Goal: Task Accomplishment & Management: Manage account settings

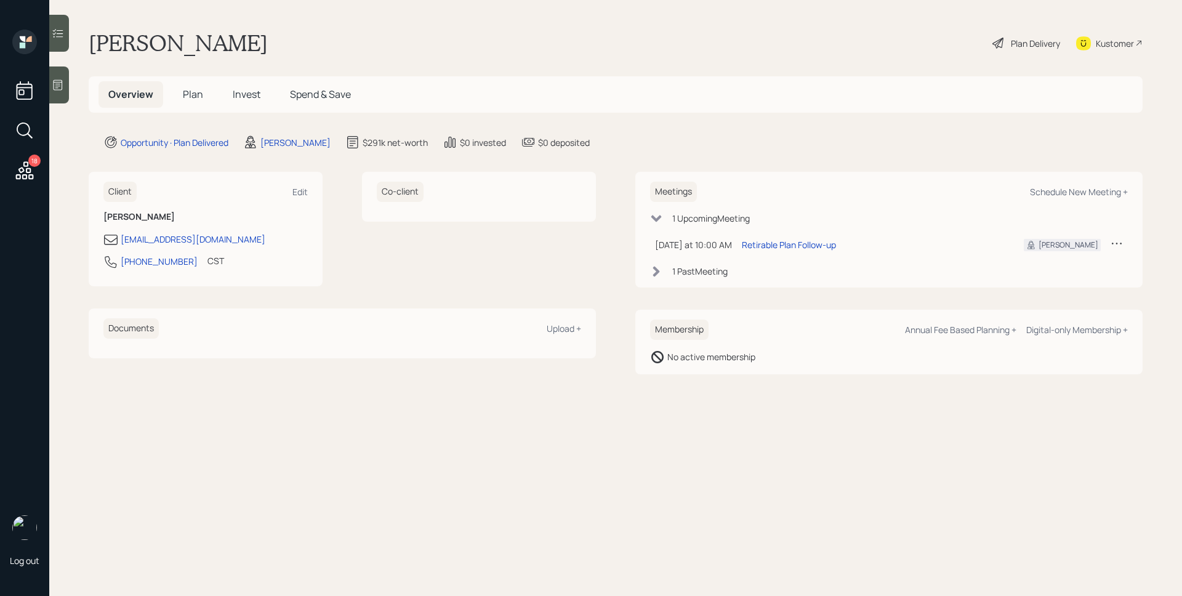
click at [26, 167] on icon at bounding box center [25, 170] width 22 height 22
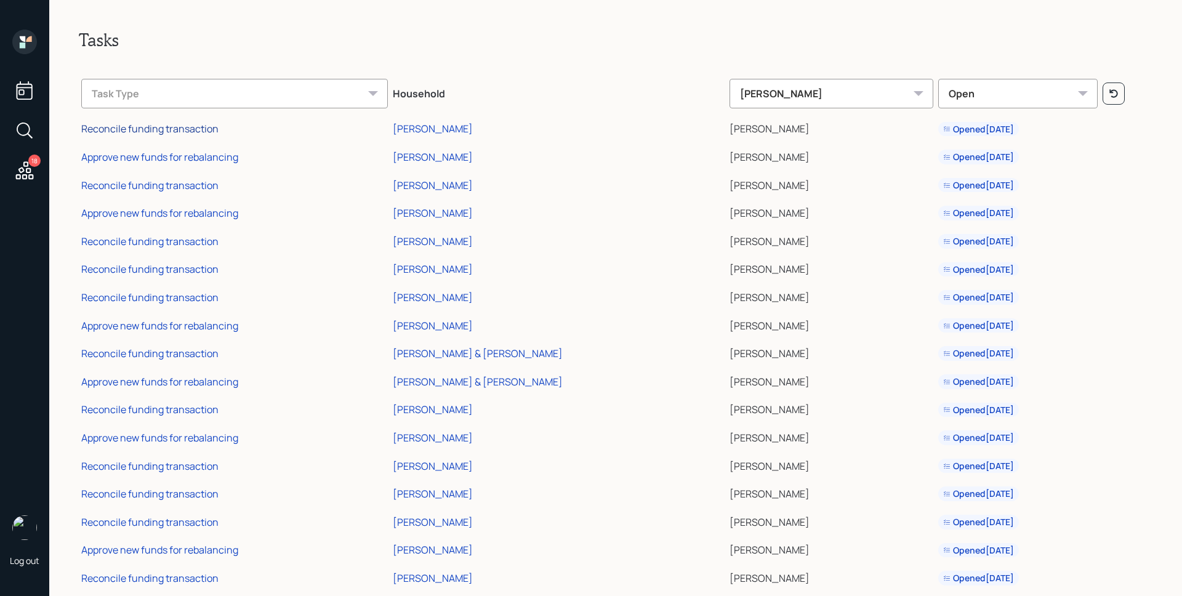
click at [185, 132] on div "Reconcile funding transaction" at bounding box center [149, 129] width 137 height 14
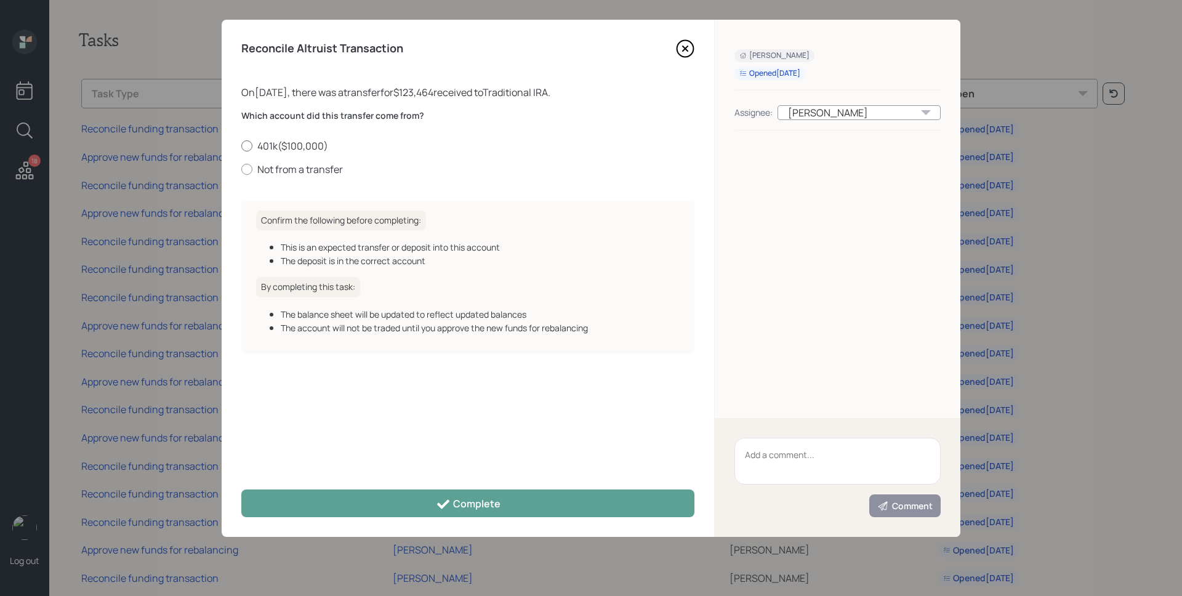
click at [286, 143] on label "401k ( $100,000 )" at bounding box center [467, 146] width 453 height 14
click at [241, 145] on input "401k ( $100,000 )" at bounding box center [241, 145] width 1 height 1
radio input "true"
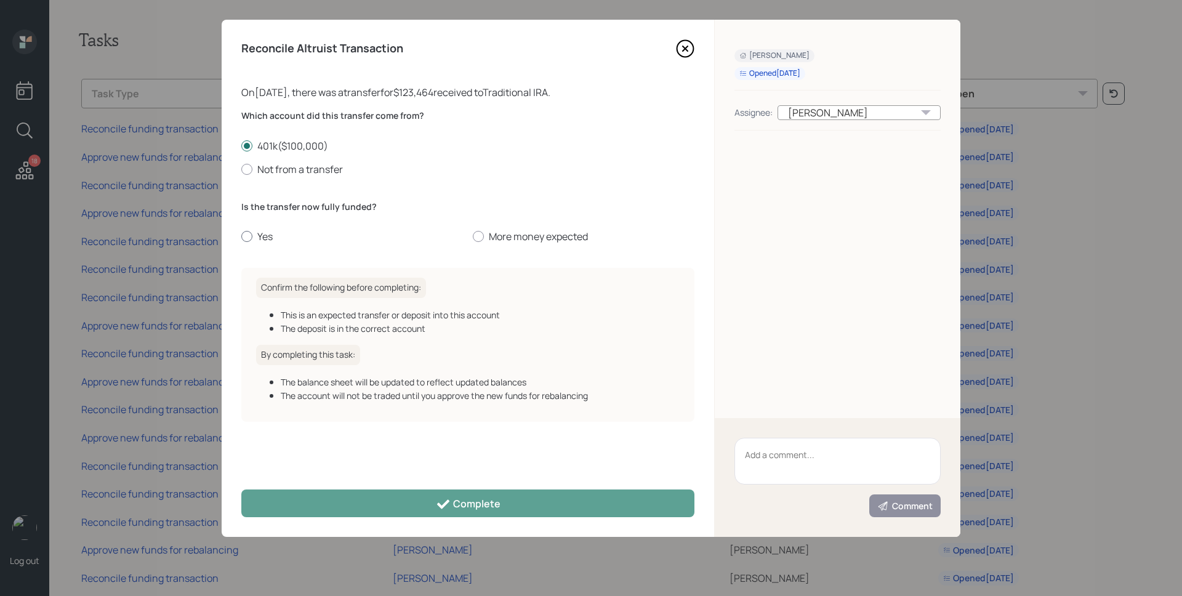
click at [259, 236] on label "Yes" at bounding box center [352, 237] width 222 height 14
click at [241, 236] on input "Yes" at bounding box center [241, 236] width 1 height 1
radio input "true"
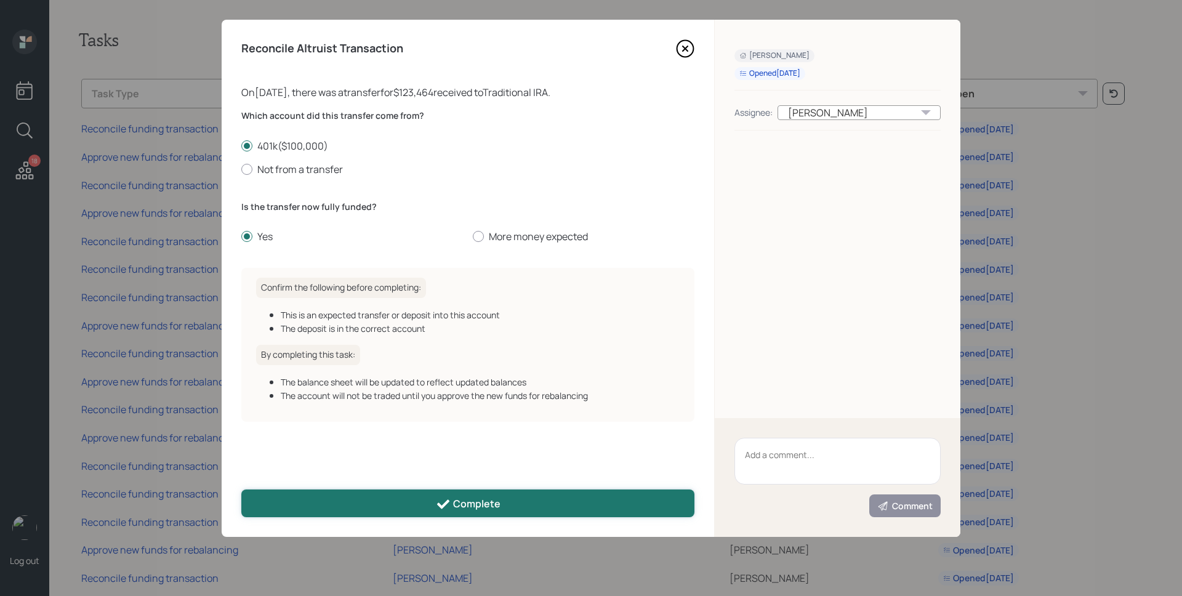
click at [489, 497] on div "Complete" at bounding box center [468, 504] width 65 height 15
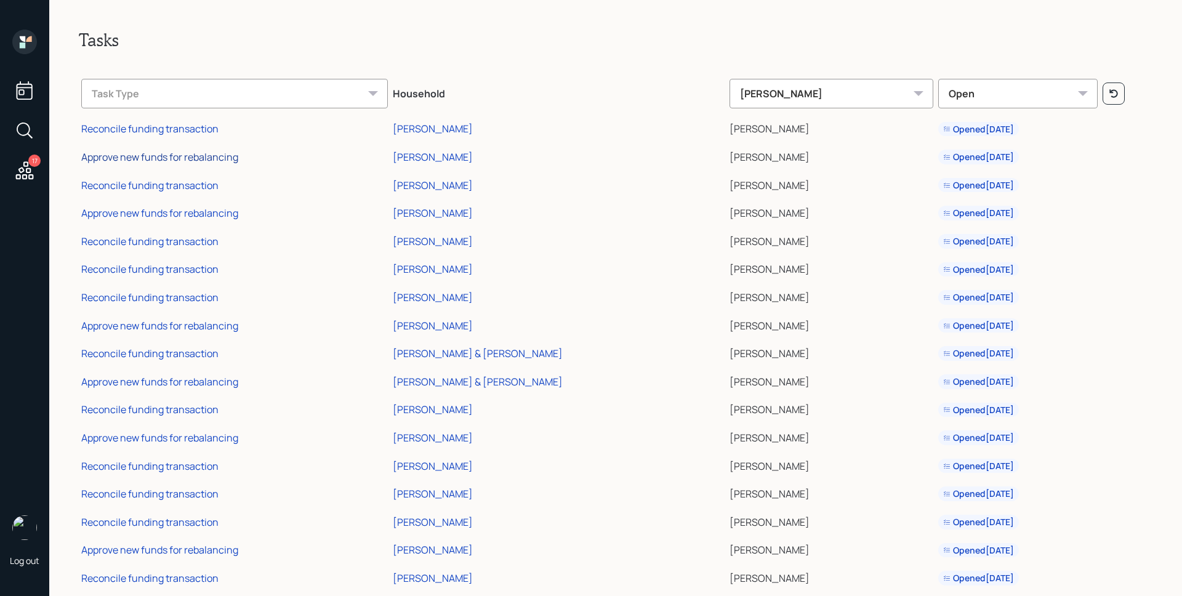
click at [194, 159] on div "Approve new funds for rebalancing" at bounding box center [159, 157] width 157 height 14
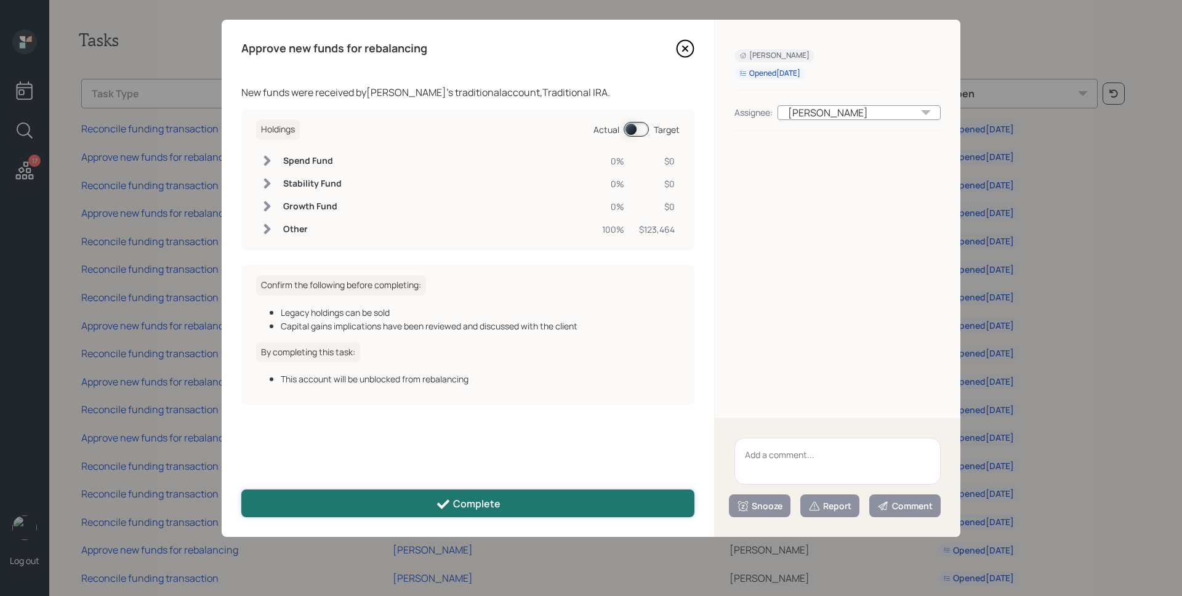
click at [461, 499] on div "Complete" at bounding box center [468, 504] width 65 height 15
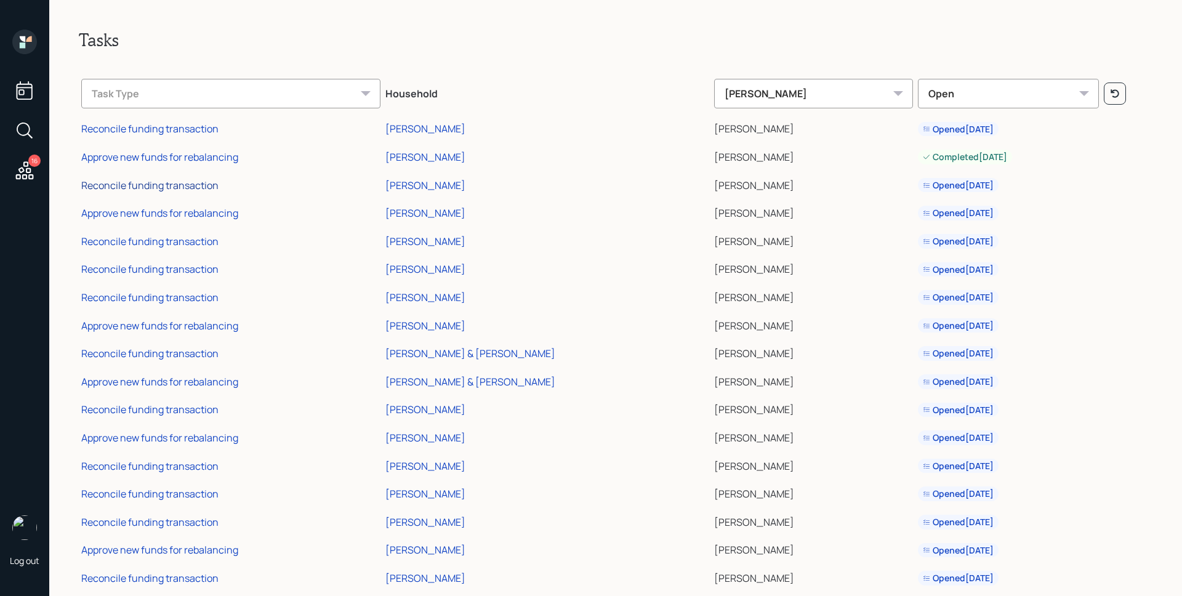
click at [187, 190] on div "Reconcile funding transaction" at bounding box center [149, 186] width 137 height 14
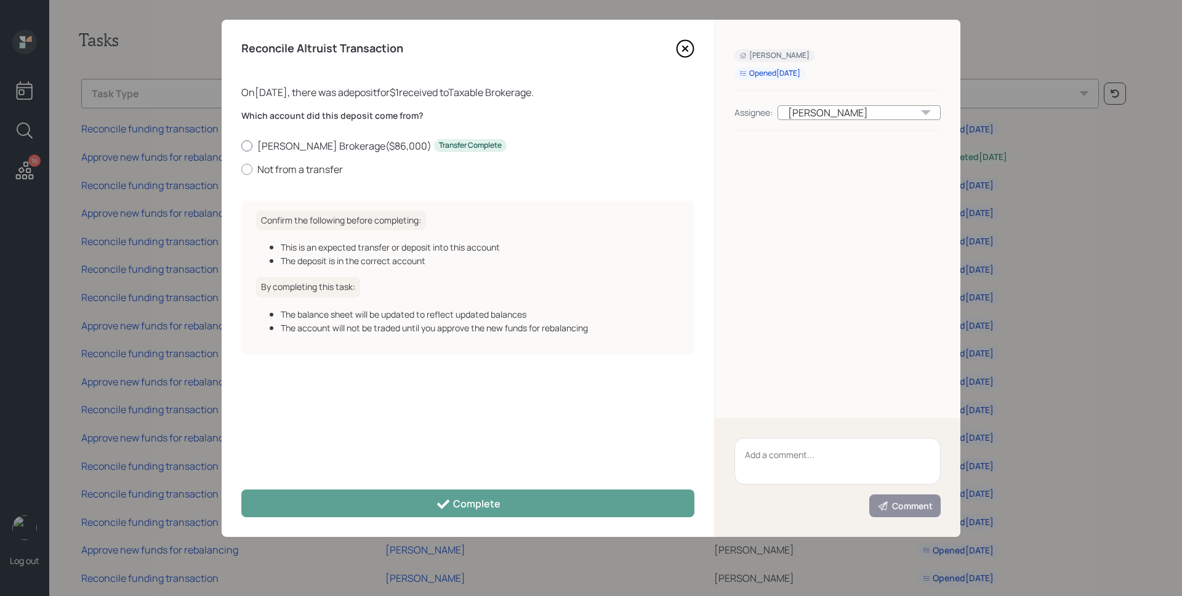
click at [305, 140] on label "Schwab Brokerage ( $86,000 ) Transfer Complete" at bounding box center [467, 146] width 453 height 14
click at [241, 145] on input "Schwab Brokerage ( $86,000 ) Transfer Complete" at bounding box center [241, 145] width 1 height 1
radio input "true"
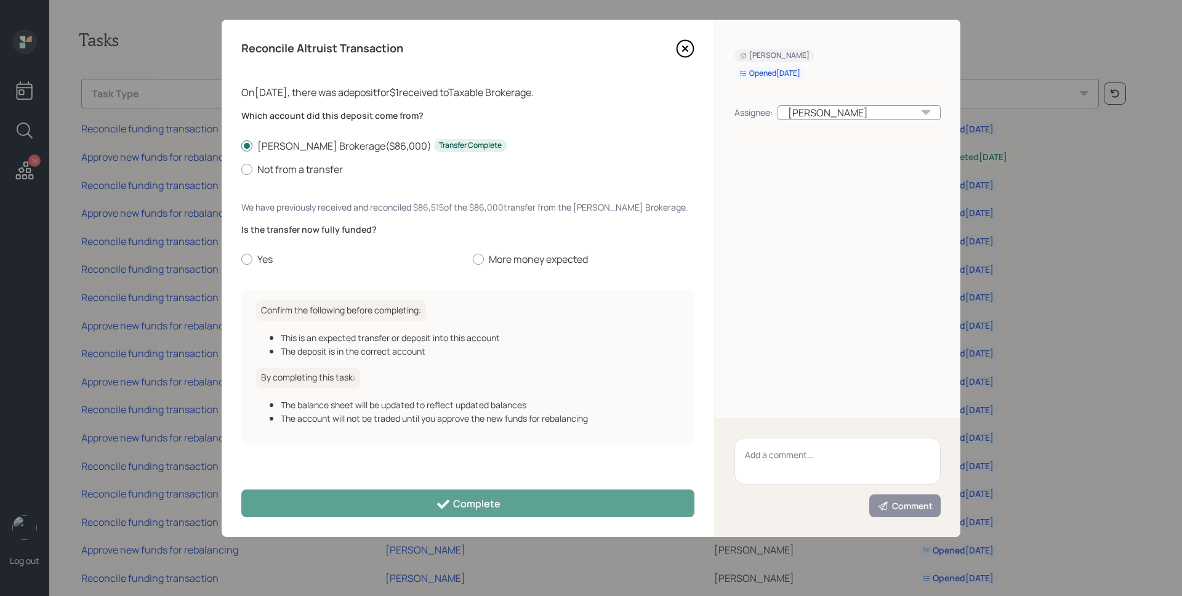
drag, startPoint x: 272, startPoint y: 262, endPoint x: 286, endPoint y: 304, distance: 44.2
click at [272, 262] on label "Yes" at bounding box center [352, 259] width 222 height 14
click at [241, 260] on input "Yes" at bounding box center [241, 259] width 1 height 1
radio input "true"
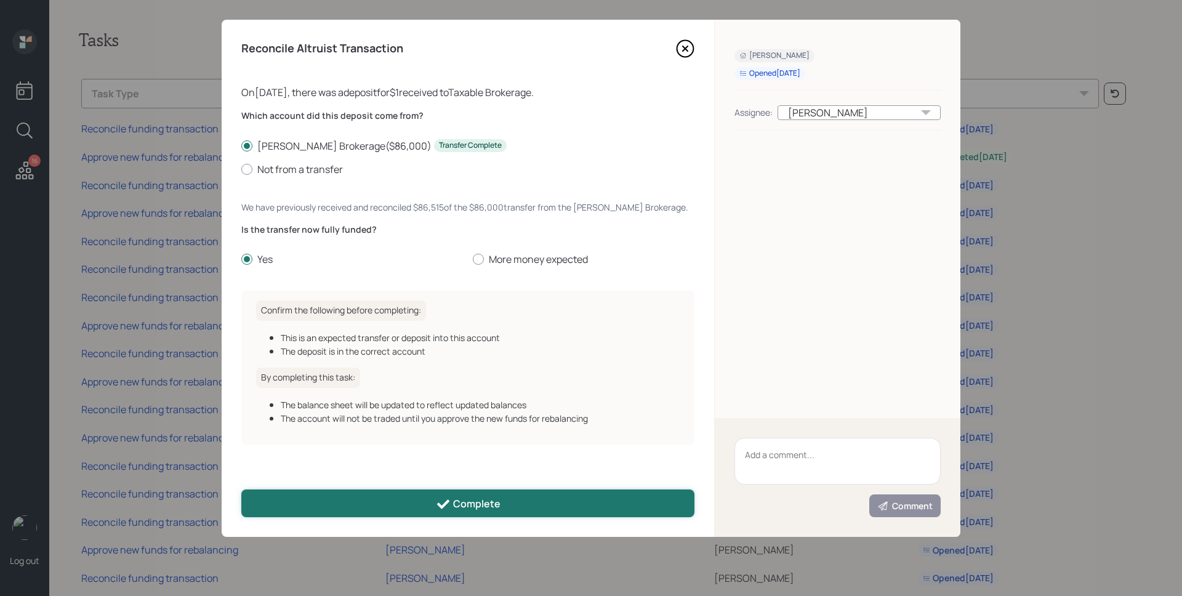
click at [414, 495] on button "Complete" at bounding box center [467, 503] width 453 height 28
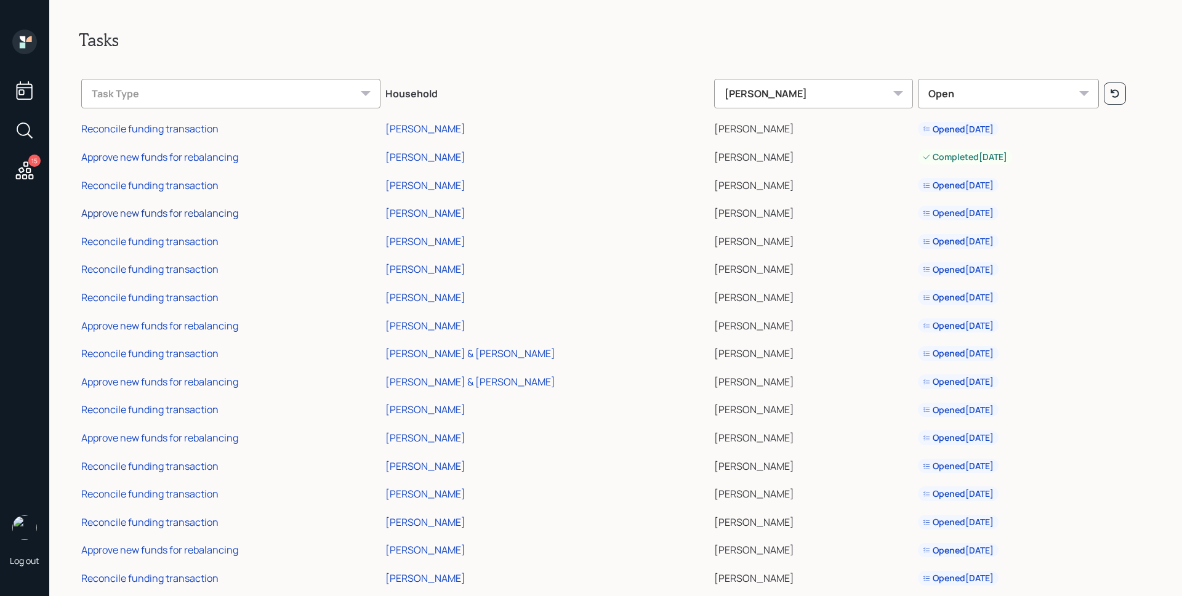
click at [211, 217] on div "Approve new funds for rebalancing" at bounding box center [159, 213] width 157 height 14
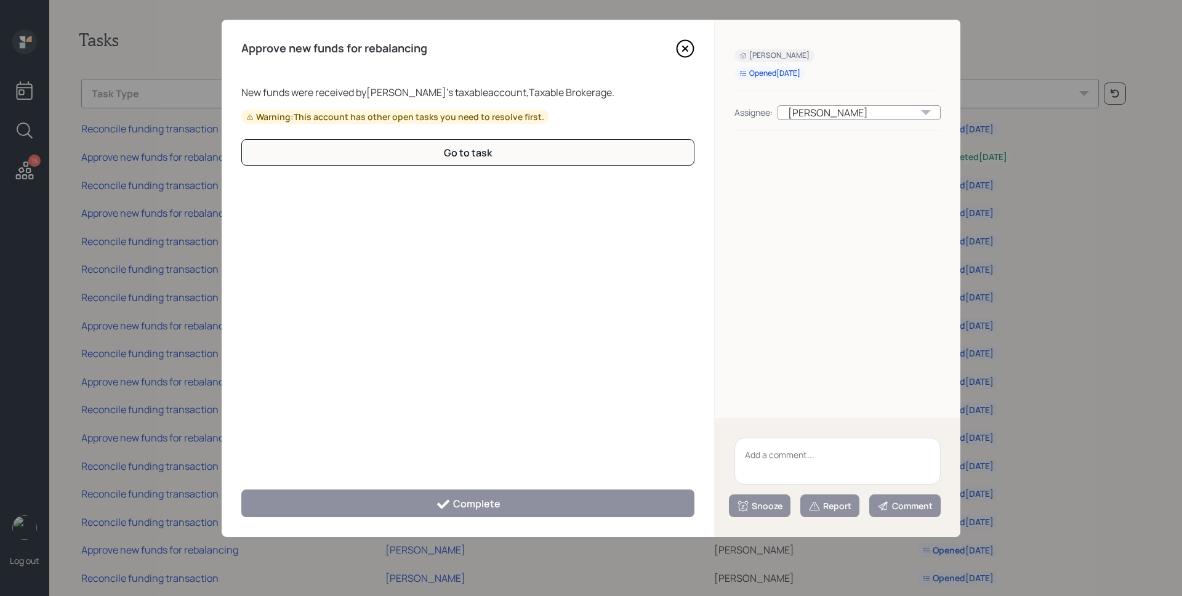
click at [682, 47] on icon at bounding box center [685, 48] width 18 height 18
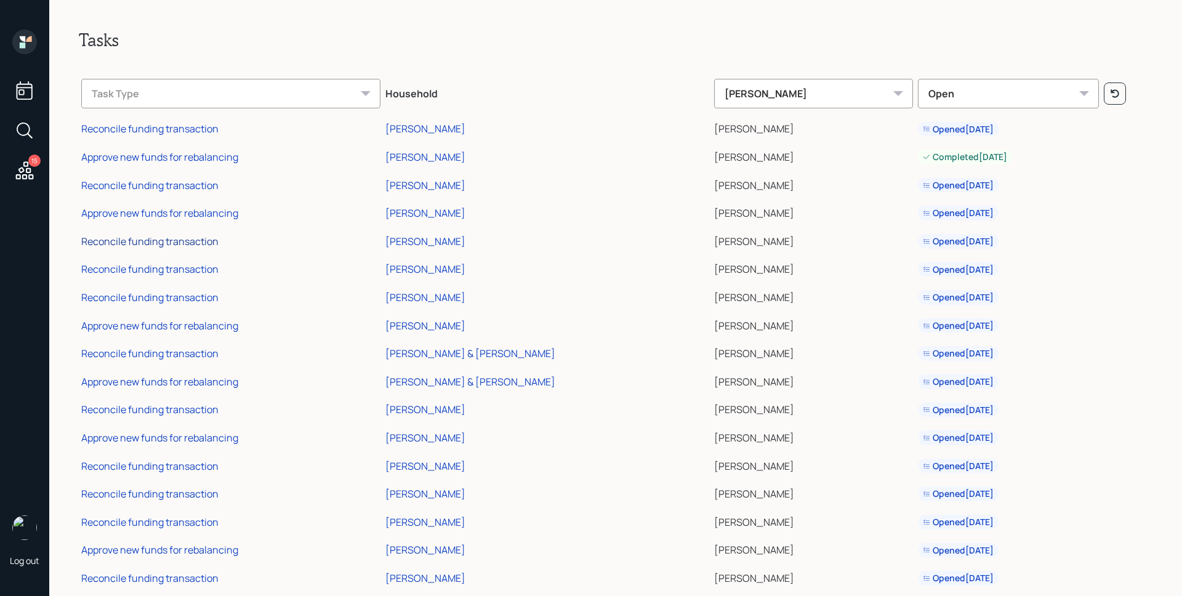
click at [172, 242] on div "Reconcile funding transaction" at bounding box center [149, 242] width 137 height 14
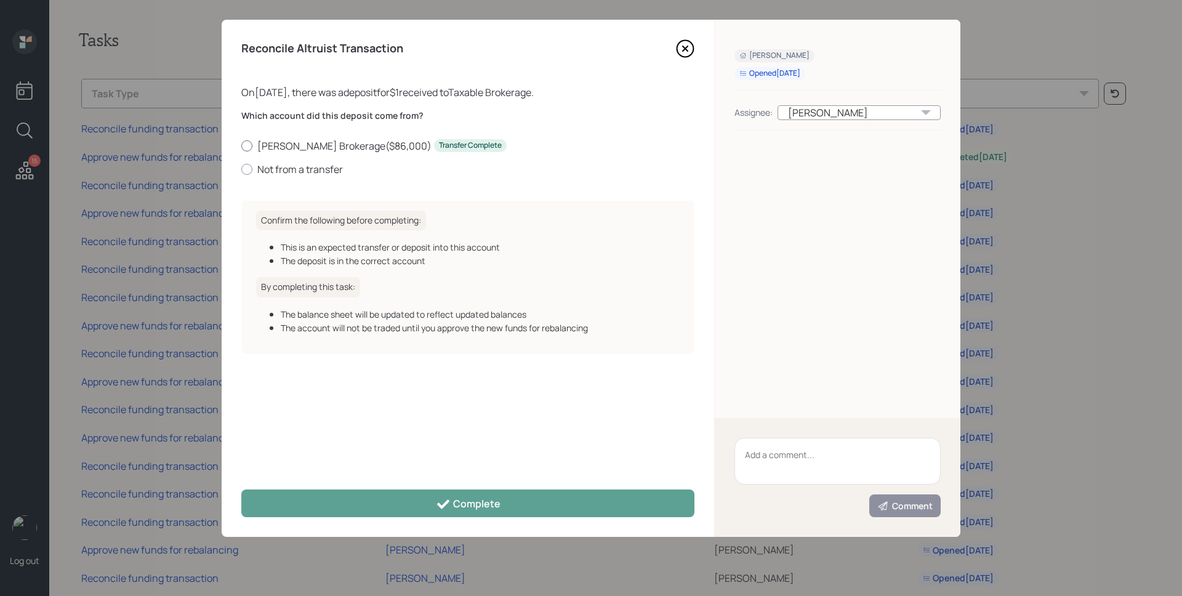
click at [331, 147] on label "Schwab Brokerage ( $86,000 ) Transfer Complete" at bounding box center [467, 146] width 453 height 14
click at [241, 146] on input "Schwab Brokerage ( $86,000 ) Transfer Complete" at bounding box center [241, 145] width 1 height 1
radio input "true"
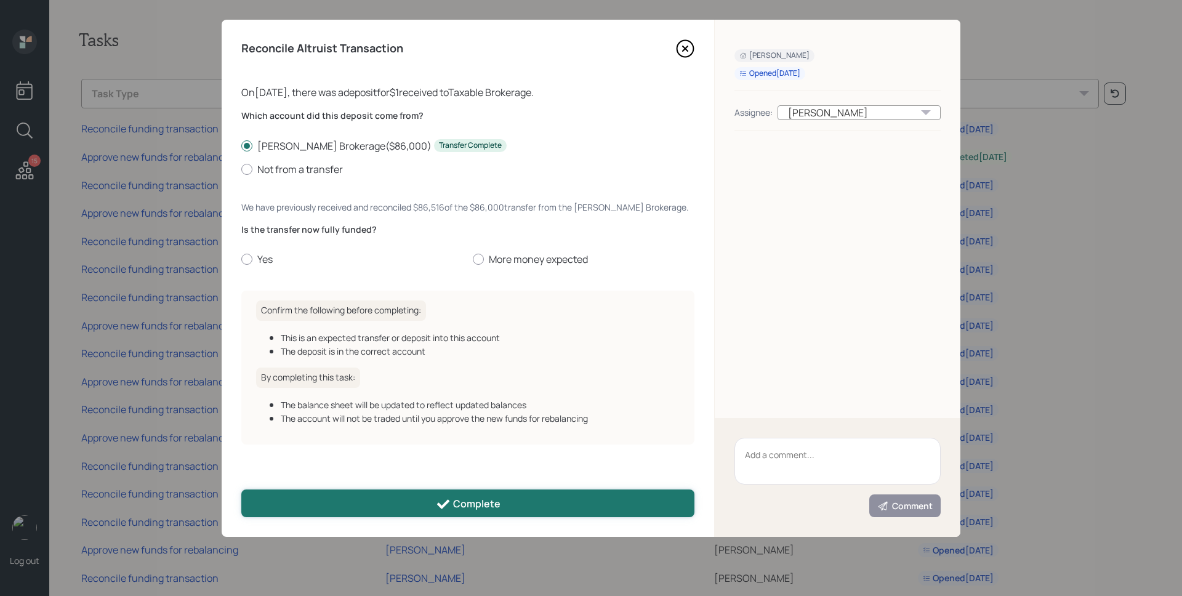
click at [446, 497] on icon at bounding box center [443, 504] width 15 height 15
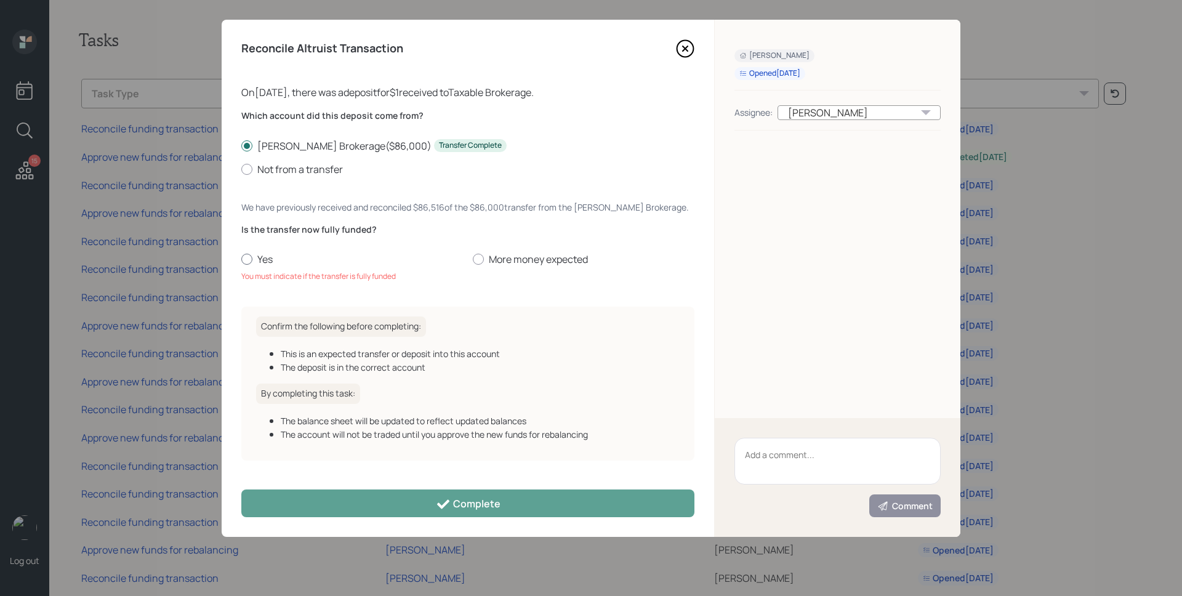
click at [251, 257] on div at bounding box center [246, 259] width 11 height 11
click at [241, 259] on input "Yes" at bounding box center [241, 259] width 1 height 1
radio input "true"
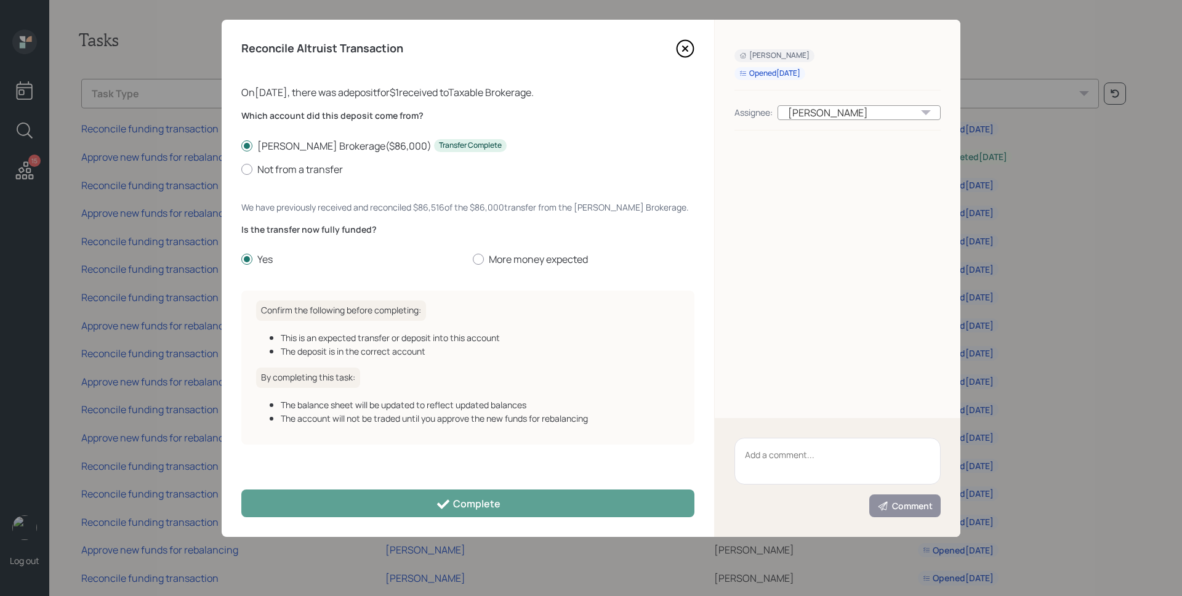
click at [435, 518] on div "Reconcile Altruist Transaction On 09/04/2025 , there was a deposit for $1 recei…" at bounding box center [468, 278] width 493 height 517
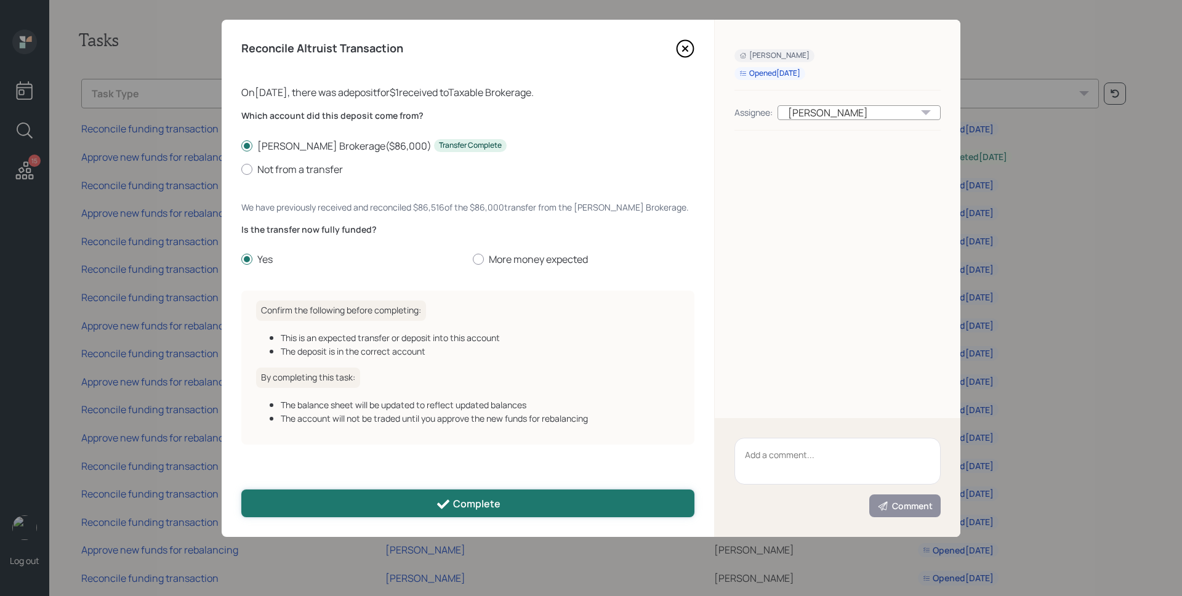
click at [436, 510] on icon at bounding box center [443, 504] width 15 height 15
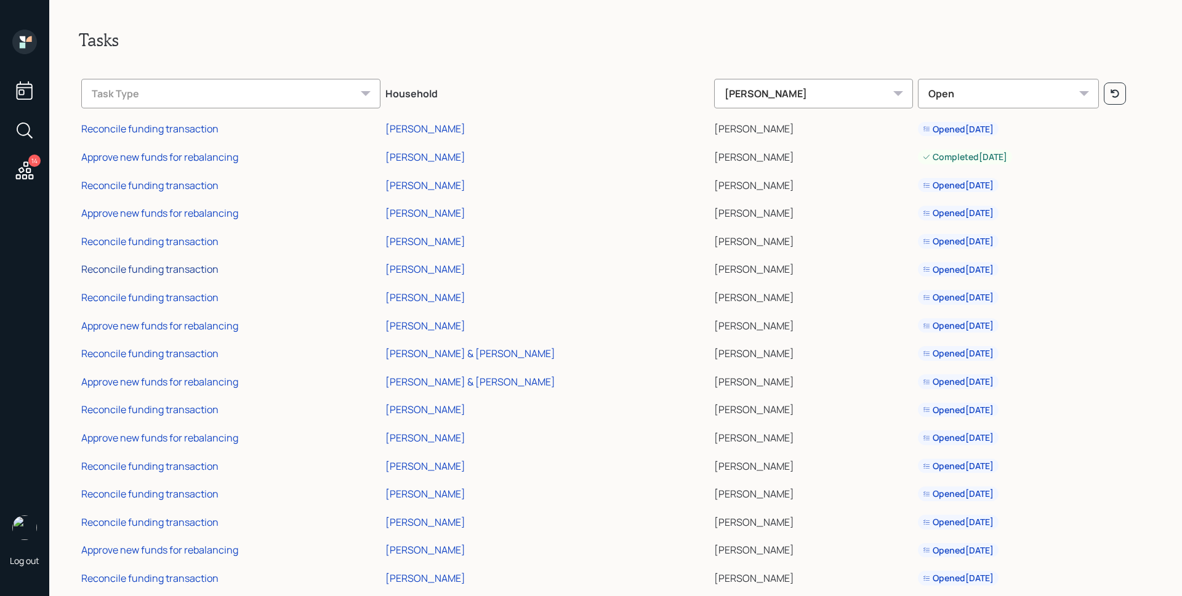
click at [181, 268] on div "Reconcile funding transaction" at bounding box center [149, 269] width 137 height 14
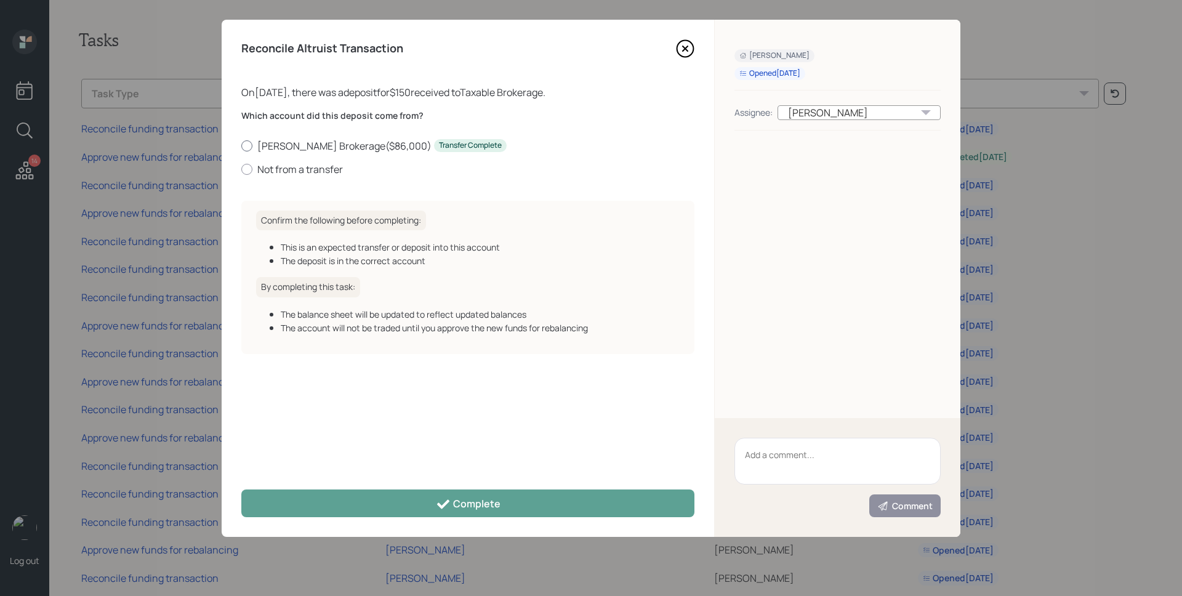
click at [270, 142] on label "Schwab Brokerage ( $86,000 ) Transfer Complete" at bounding box center [467, 146] width 453 height 14
click at [241, 145] on input "Schwab Brokerage ( $86,000 ) Transfer Complete" at bounding box center [241, 145] width 1 height 1
radio input "true"
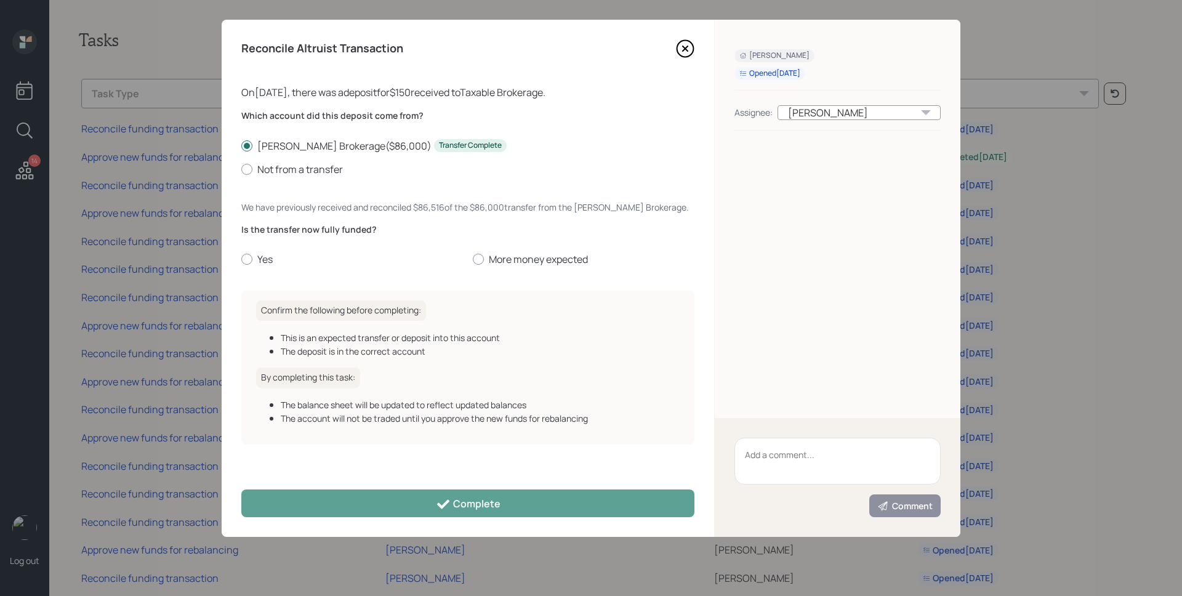
click at [269, 268] on div "Which account did this deposit come from? Schwab Brokerage ( $86,000 ) Transfer…" at bounding box center [467, 195] width 453 height 171
click at [264, 256] on label "Yes" at bounding box center [352, 259] width 222 height 14
click at [241, 259] on input "Yes" at bounding box center [241, 259] width 1 height 1
radio input "true"
click at [400, 520] on div "Reconcile Altruist Transaction On 09/04/2025 , there was a deposit for $150 rec…" at bounding box center [468, 278] width 493 height 517
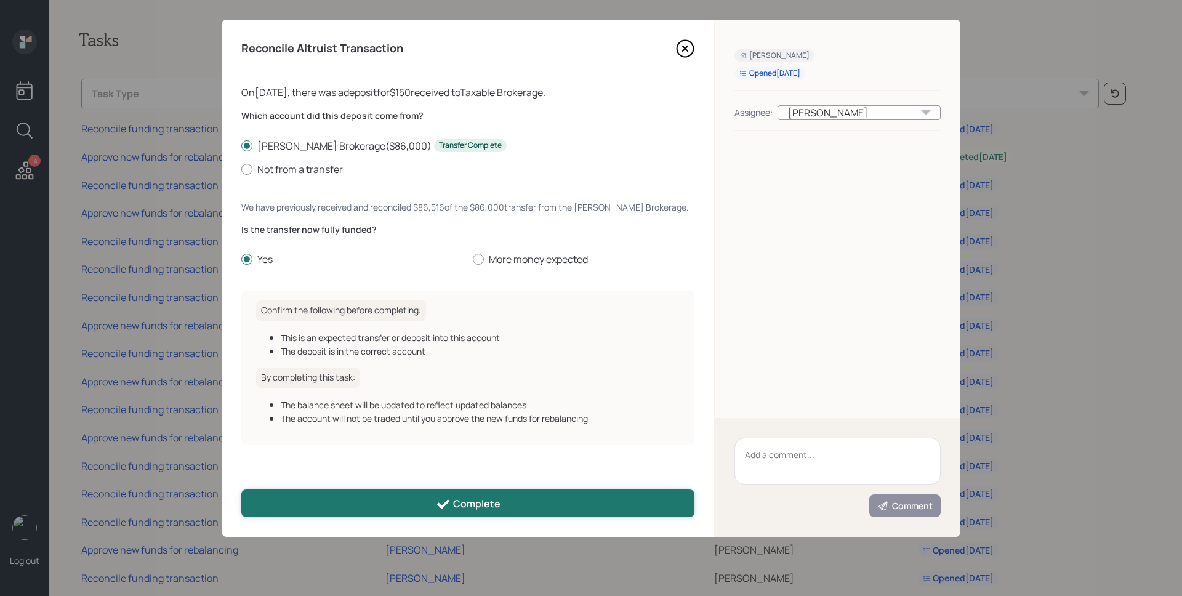
click at [403, 510] on button "Complete" at bounding box center [467, 503] width 453 height 28
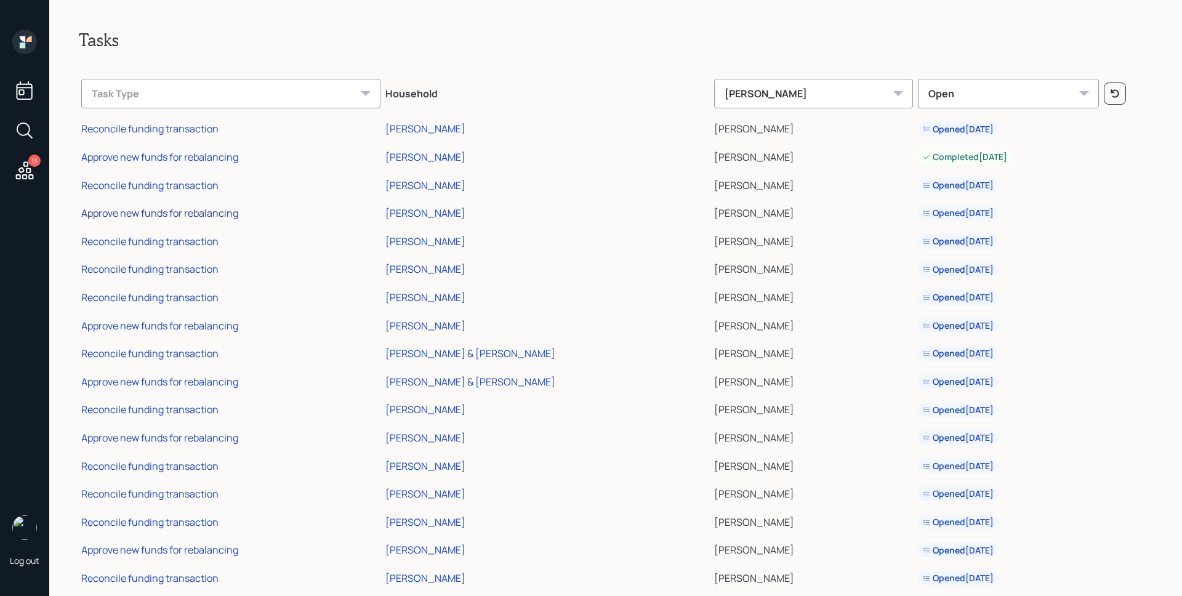
click at [229, 209] on div "Approve new funds for rebalancing" at bounding box center [159, 213] width 157 height 14
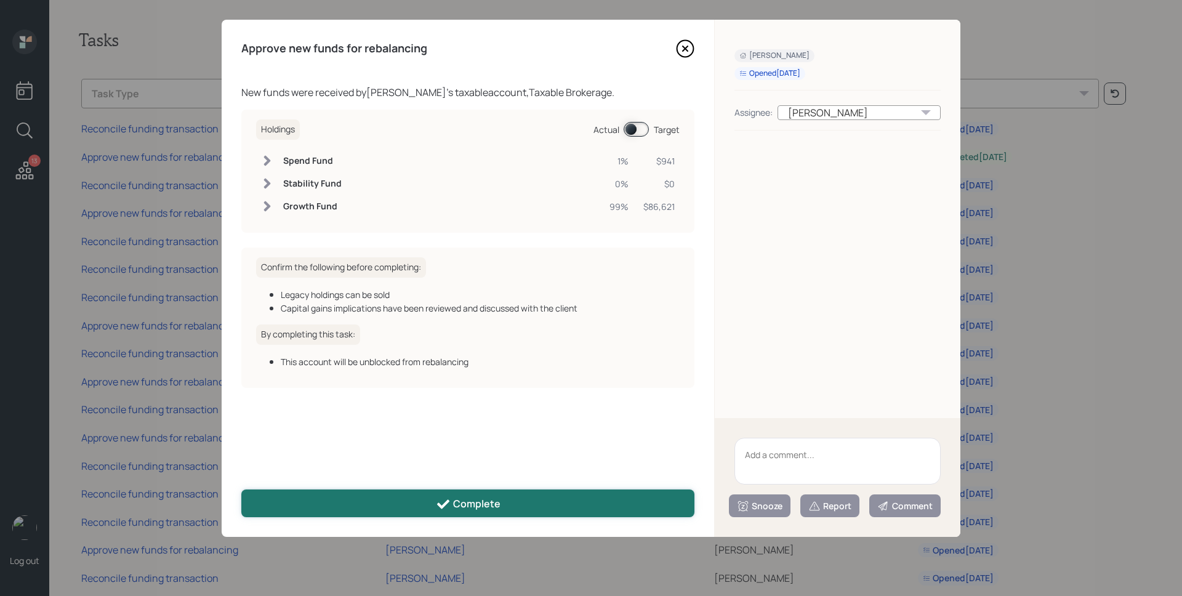
click at [480, 501] on div "Complete" at bounding box center [468, 504] width 65 height 15
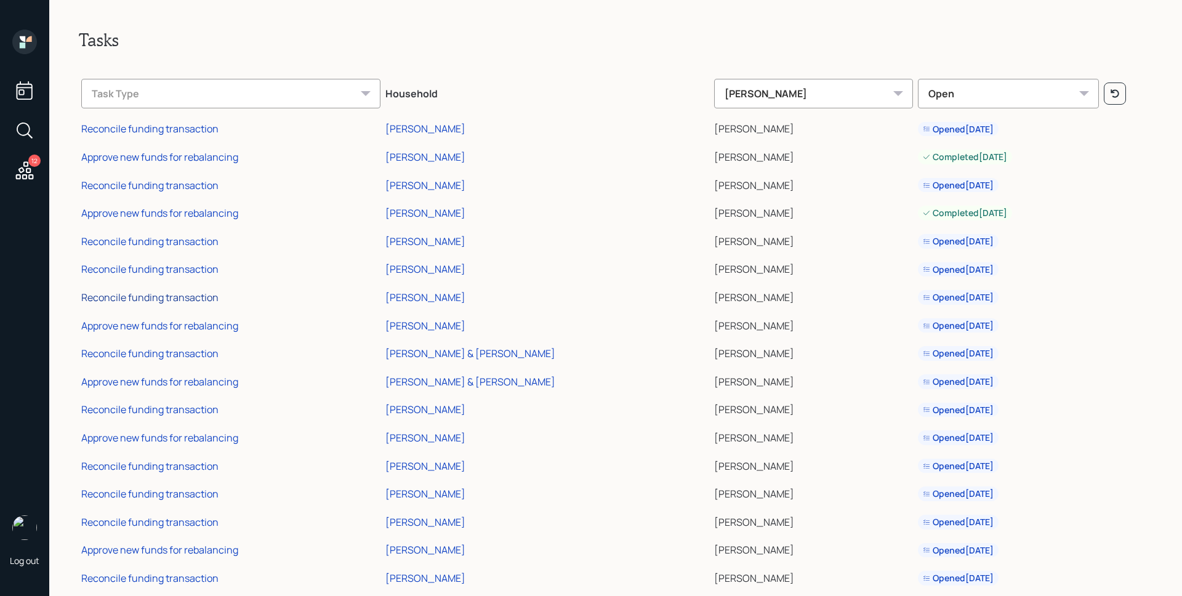
click at [186, 301] on div "Reconcile funding transaction" at bounding box center [149, 298] width 137 height 14
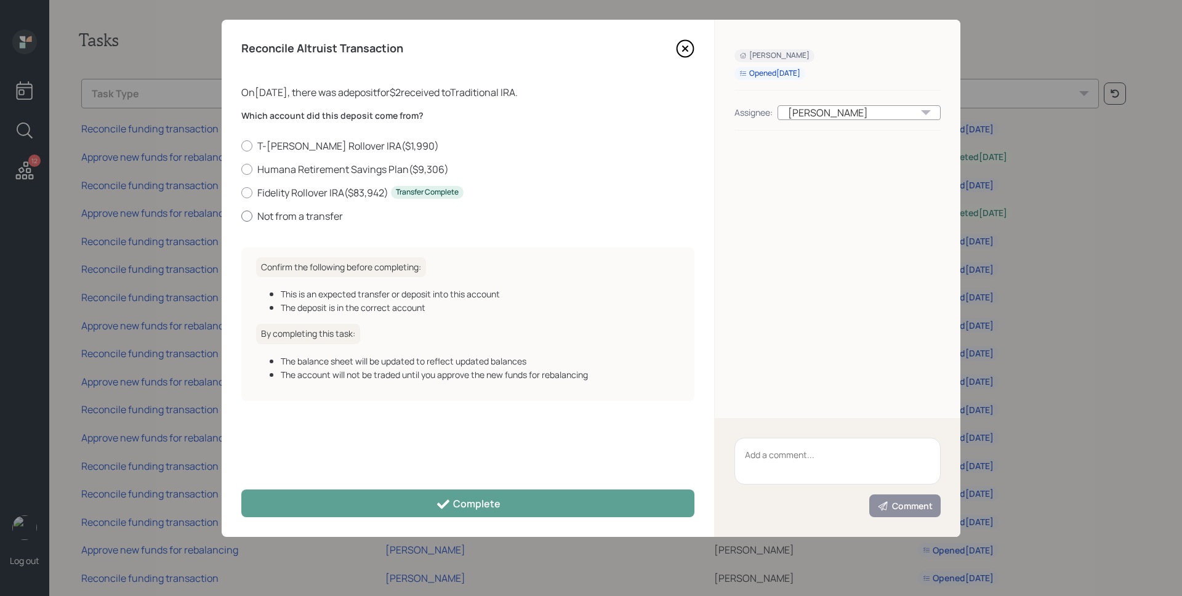
click at [321, 212] on label "Not from a transfer" at bounding box center [467, 216] width 453 height 14
click at [241, 215] on input "Not from a transfer" at bounding box center [241, 215] width 1 height 1
radio input "true"
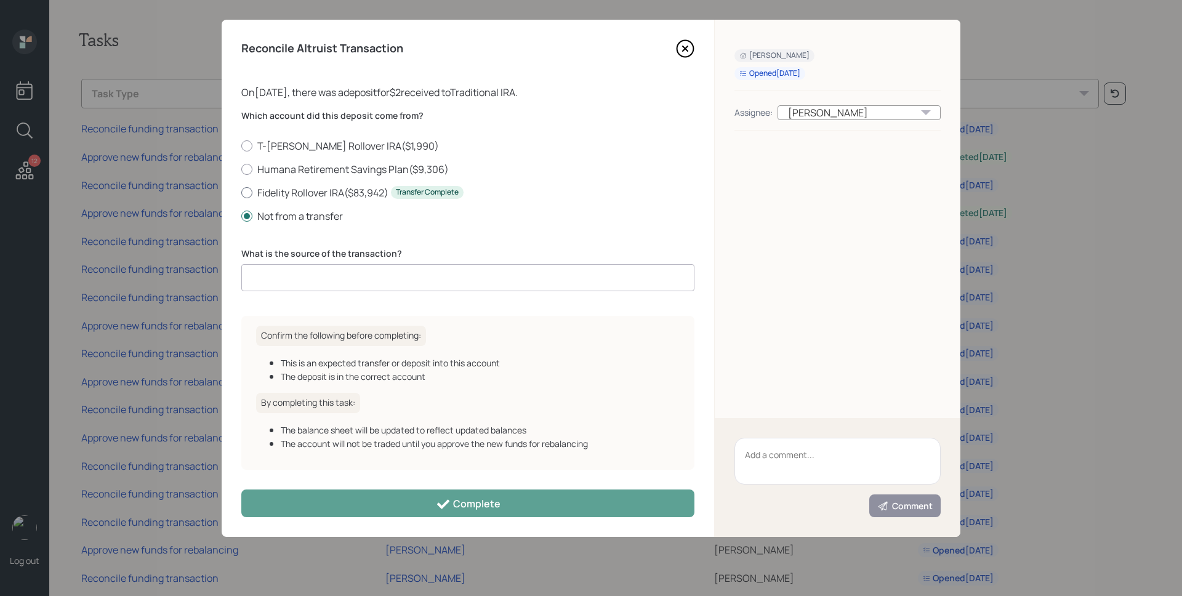
click at [315, 190] on label "Fidelity Rollover IRA ( $83,942 ) Transfer Complete" at bounding box center [467, 193] width 453 height 14
click at [241, 192] on input "Fidelity Rollover IRA ( $83,942 ) Transfer Complete" at bounding box center [241, 192] width 1 height 1
radio input "true"
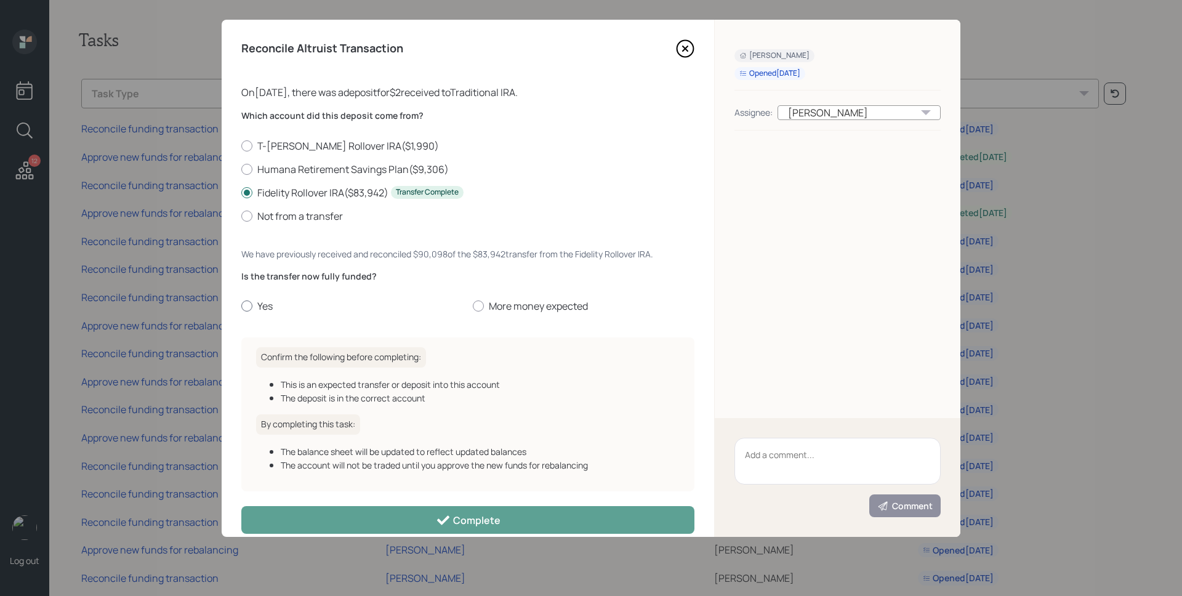
click at [268, 307] on label "Yes" at bounding box center [352, 306] width 222 height 14
click at [241, 307] on input "Yes" at bounding box center [241, 306] width 1 height 1
radio input "true"
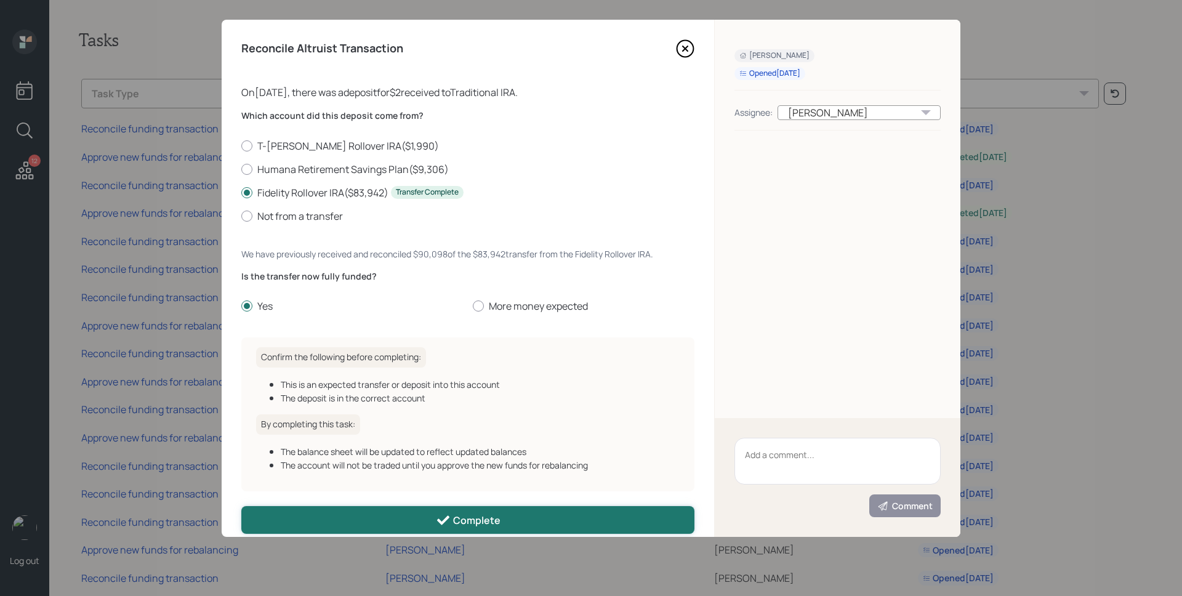
drag, startPoint x: 456, startPoint y: 518, endPoint x: 452, endPoint y: 513, distance: 6.5
click at [456, 518] on div "Complete" at bounding box center [468, 520] width 65 height 15
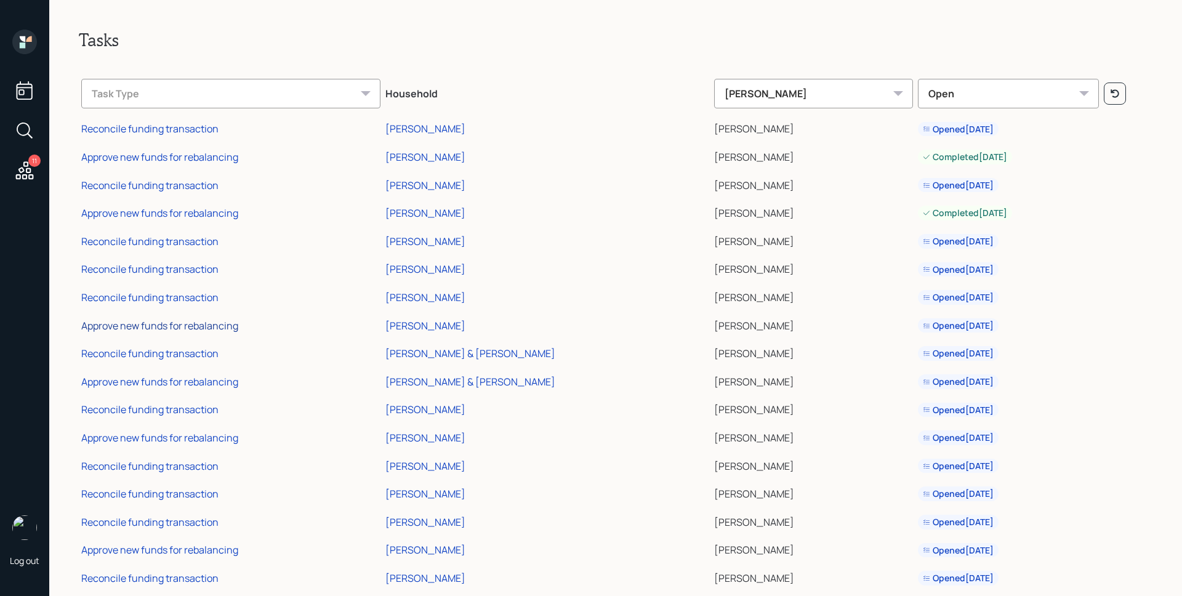
click at [184, 325] on div "Approve new funds for rebalancing" at bounding box center [159, 326] width 157 height 14
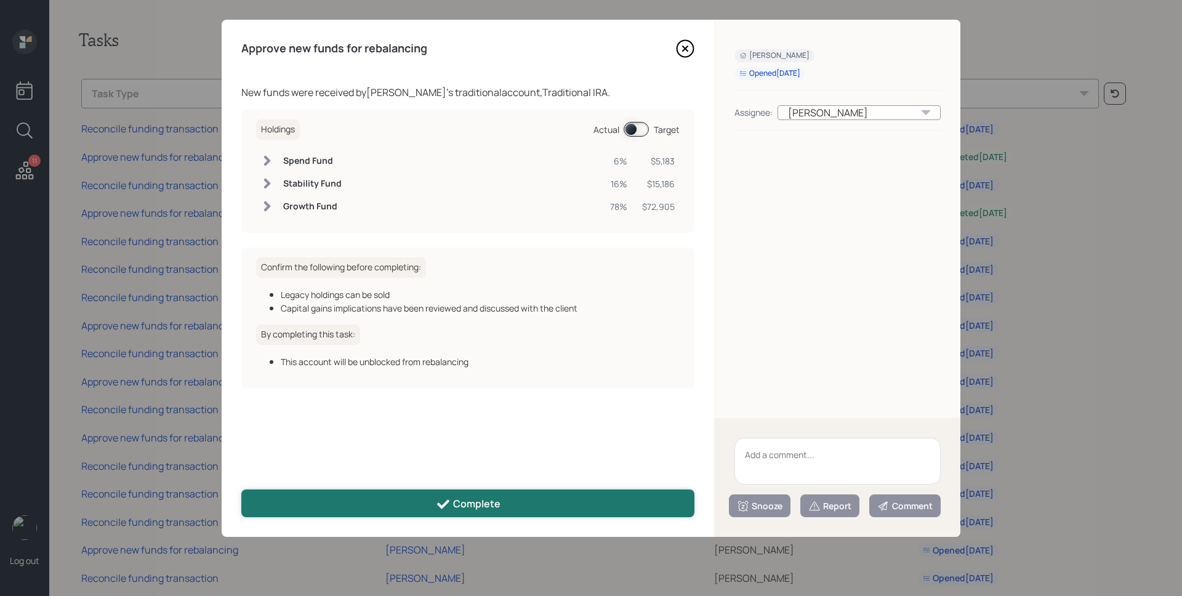
click at [417, 499] on button "Complete" at bounding box center [467, 503] width 453 height 28
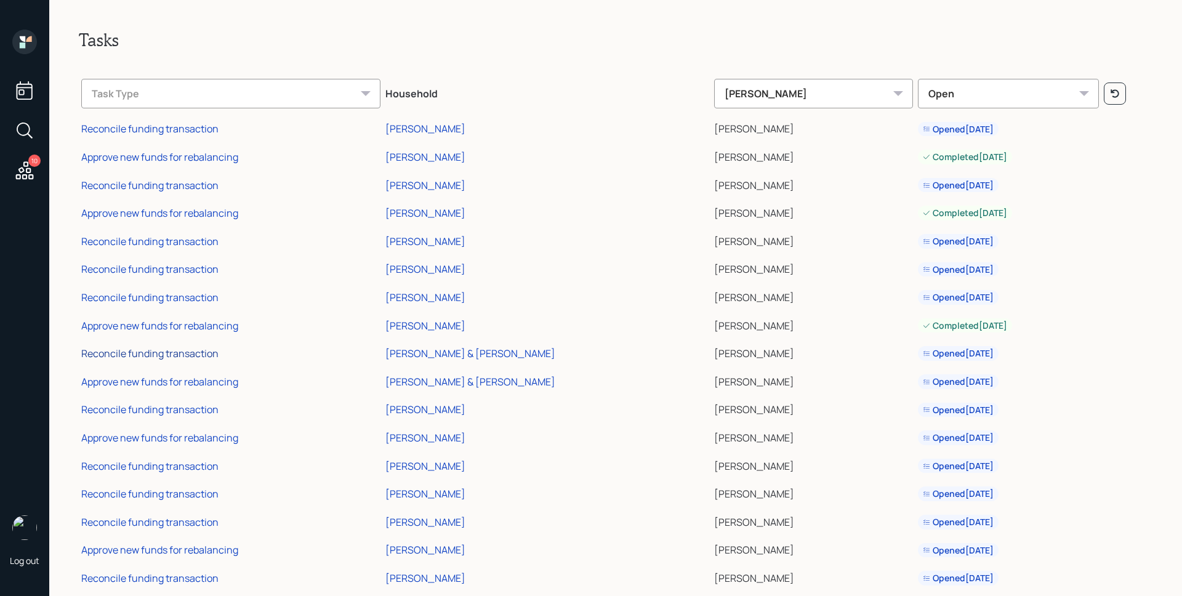
click at [206, 348] on div "Reconcile funding transaction" at bounding box center [149, 354] width 137 height 14
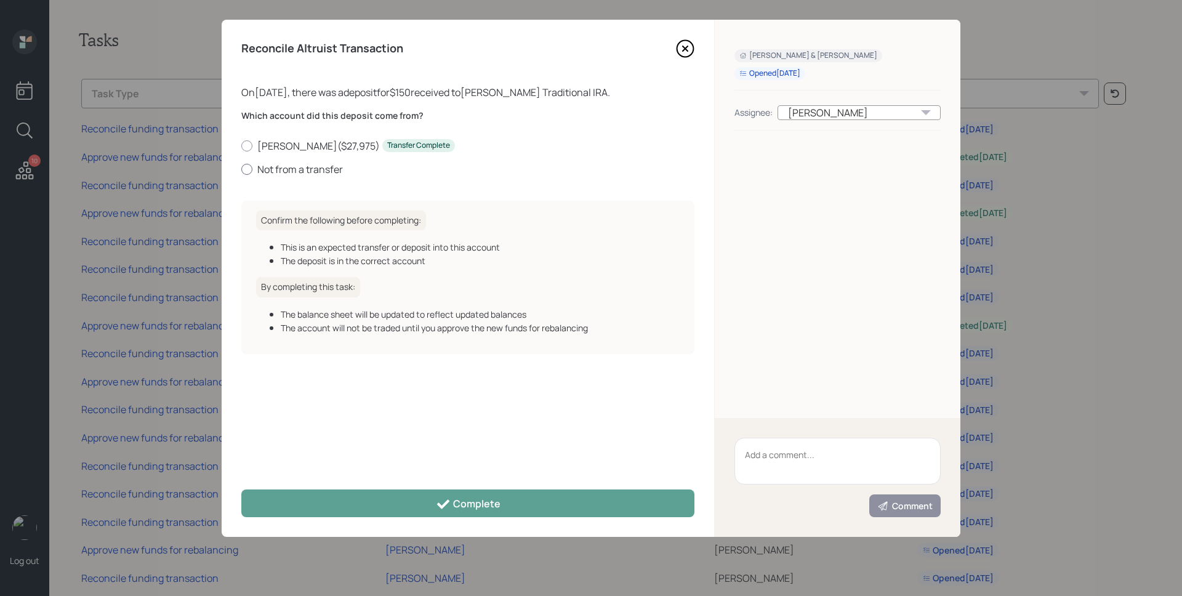
click at [325, 172] on label "Not from a transfer" at bounding box center [467, 170] width 453 height 14
click at [241, 169] on input "Not from a transfer" at bounding box center [241, 169] width 1 height 1
radio input "true"
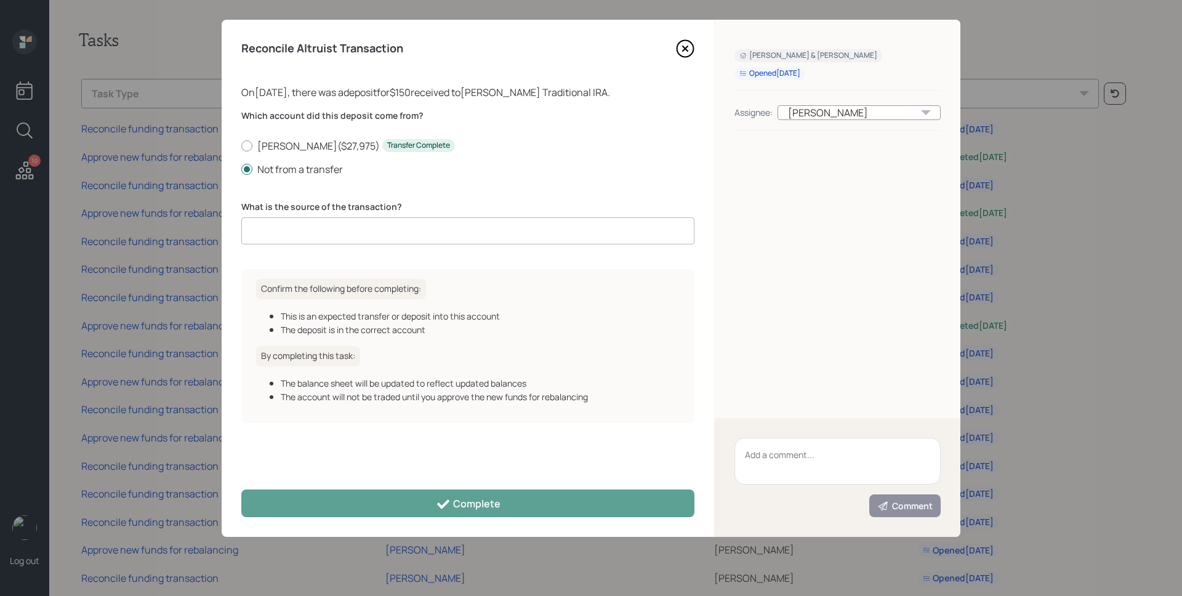
click at [343, 234] on input at bounding box center [467, 230] width 453 height 27
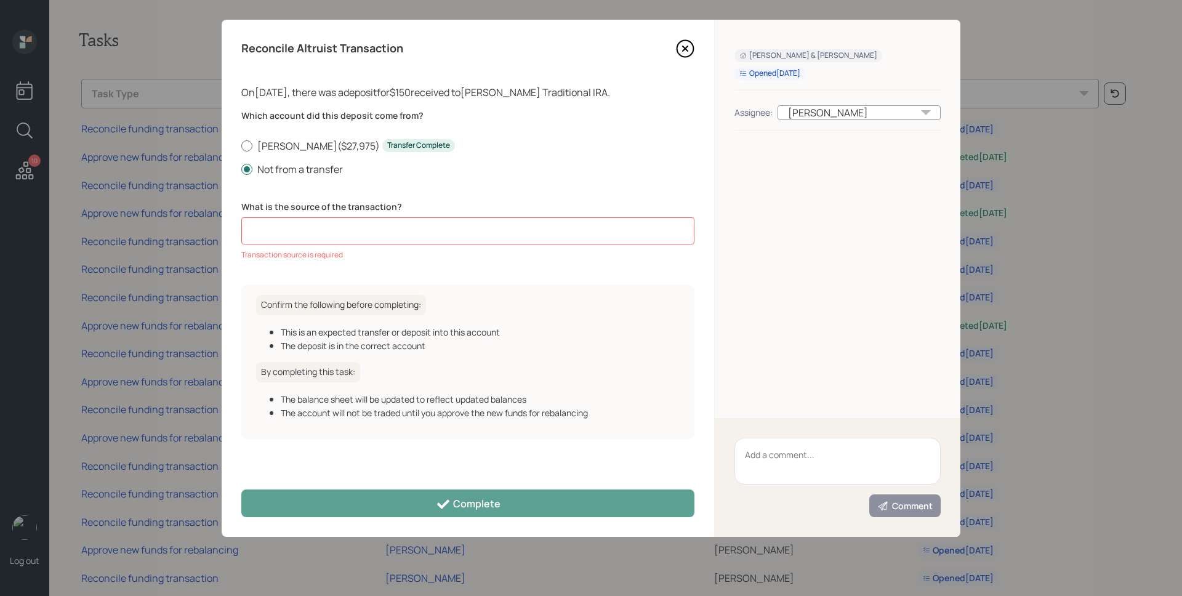
click at [316, 148] on label "Catarino's IRA ( $27,975 ) Transfer Complete" at bounding box center [467, 146] width 453 height 14
click at [241, 146] on input "Catarino's IRA ( $27,975 ) Transfer Complete" at bounding box center [241, 145] width 1 height 1
radio input "true"
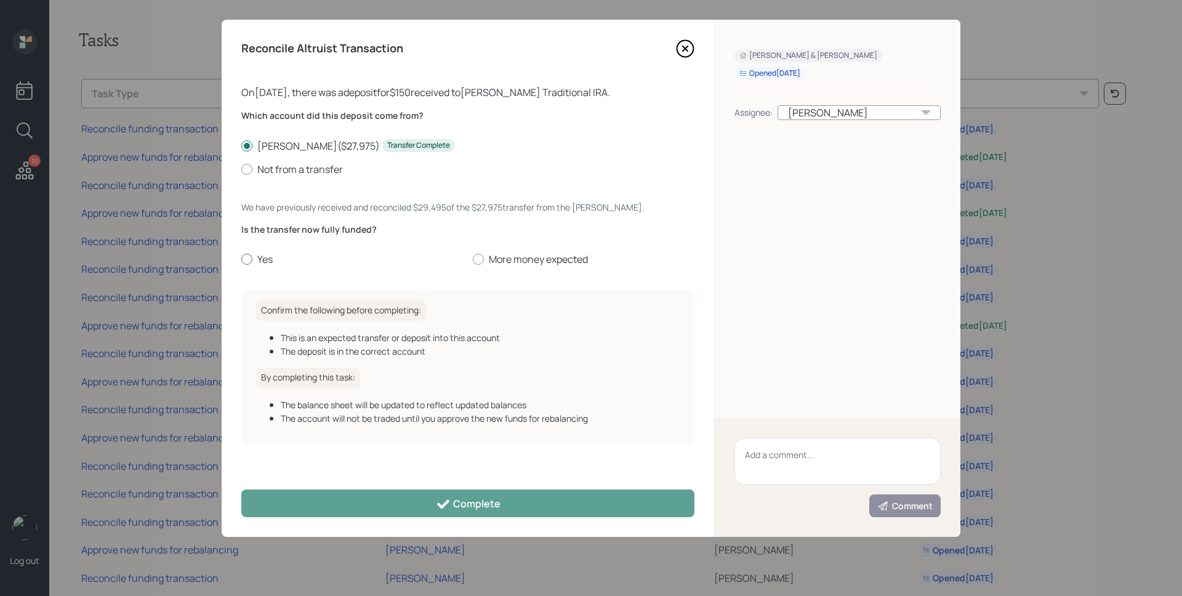
click at [269, 257] on label "Yes" at bounding box center [352, 259] width 222 height 14
click at [241, 259] on input "Yes" at bounding box center [241, 259] width 1 height 1
radio input "true"
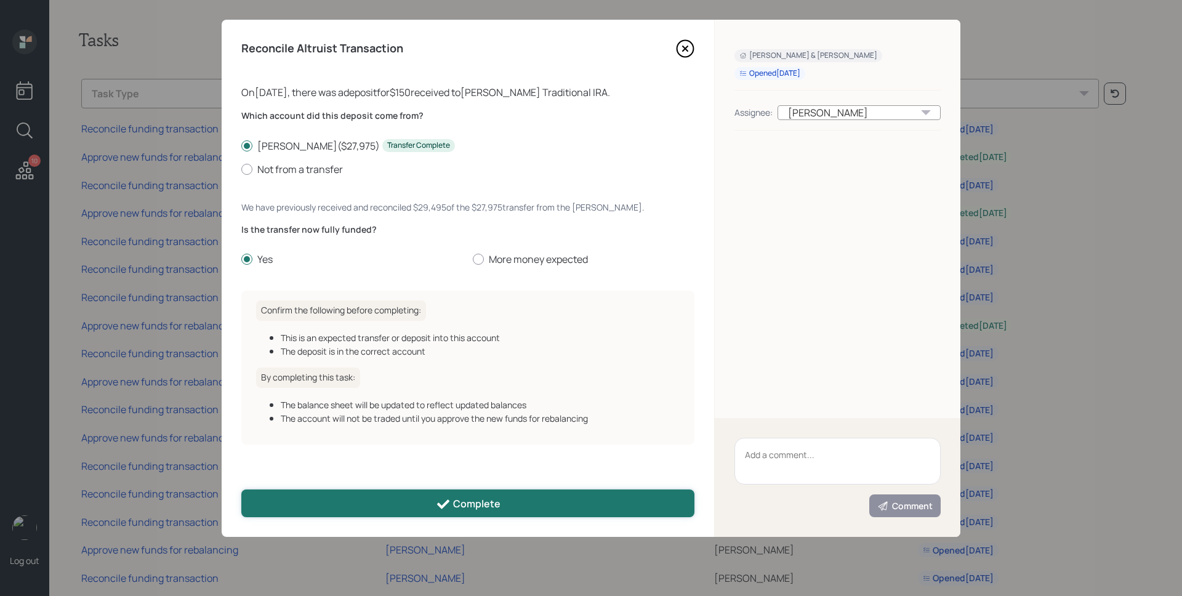
click at [424, 505] on button "Complete" at bounding box center [467, 503] width 453 height 28
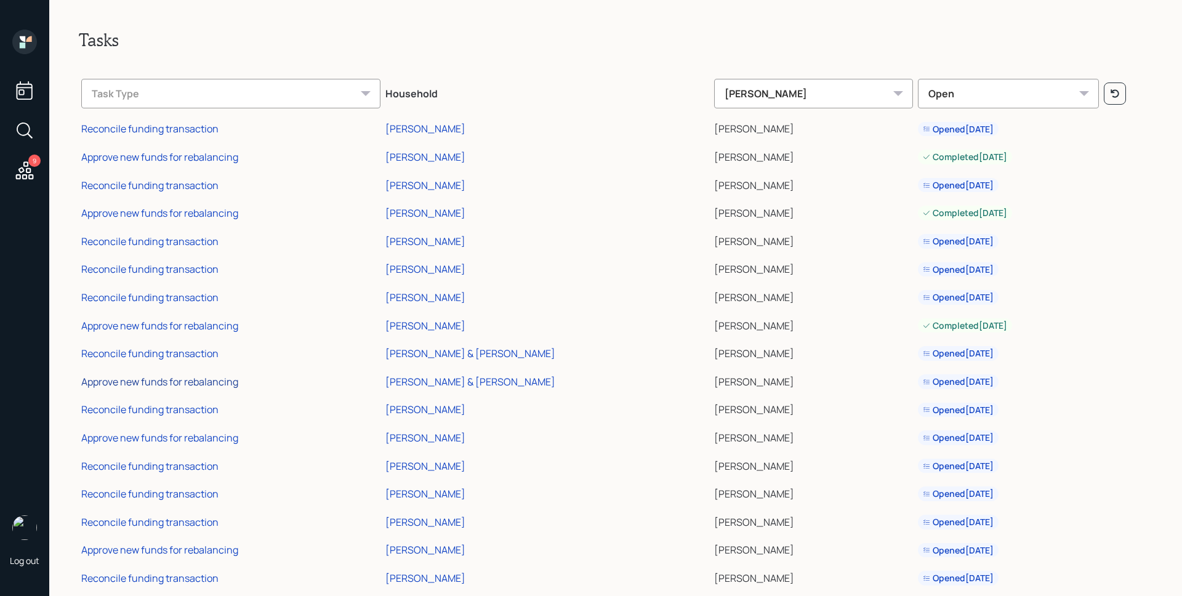
click at [204, 379] on div "Approve new funds for rebalancing" at bounding box center [159, 382] width 157 height 14
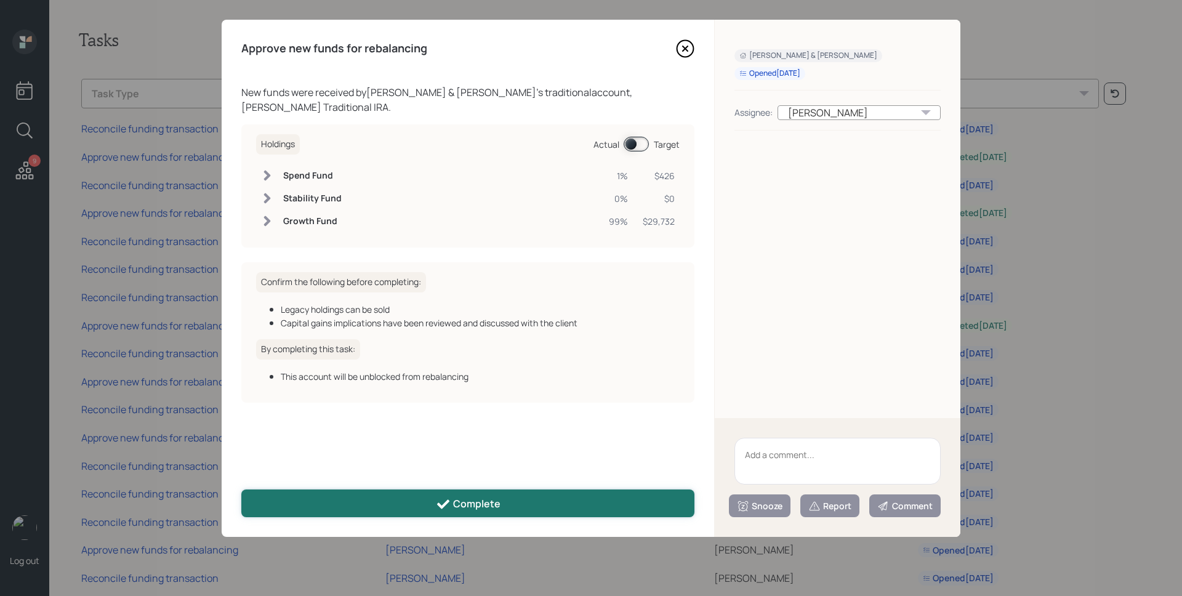
click at [432, 502] on button "Complete" at bounding box center [467, 503] width 453 height 28
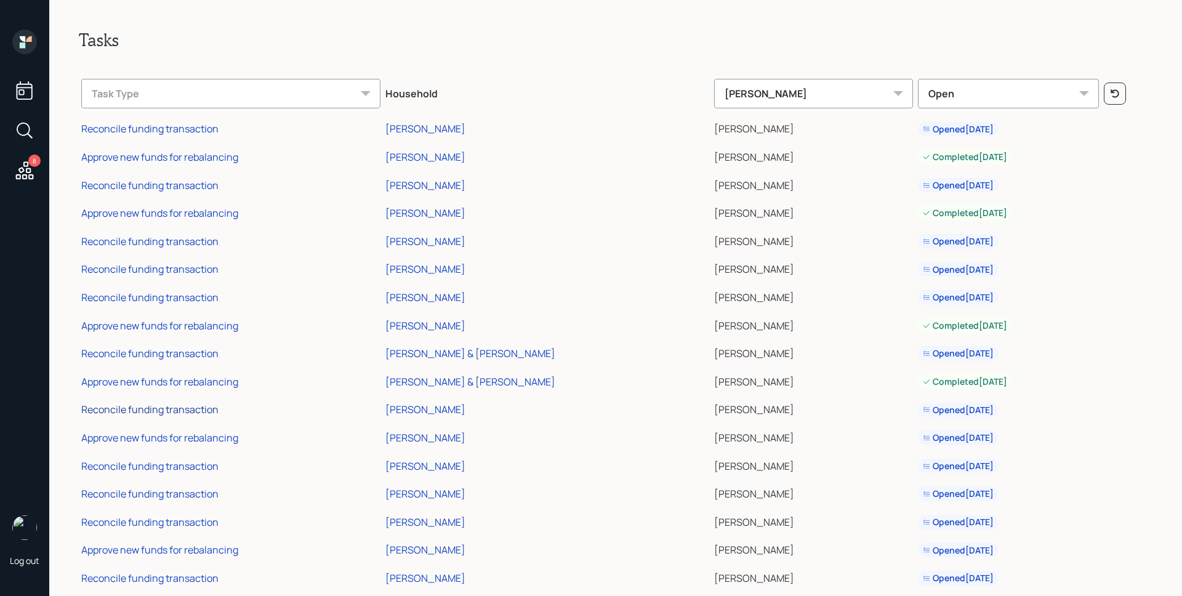
click at [166, 406] on div "Reconcile funding transaction" at bounding box center [149, 410] width 137 height 14
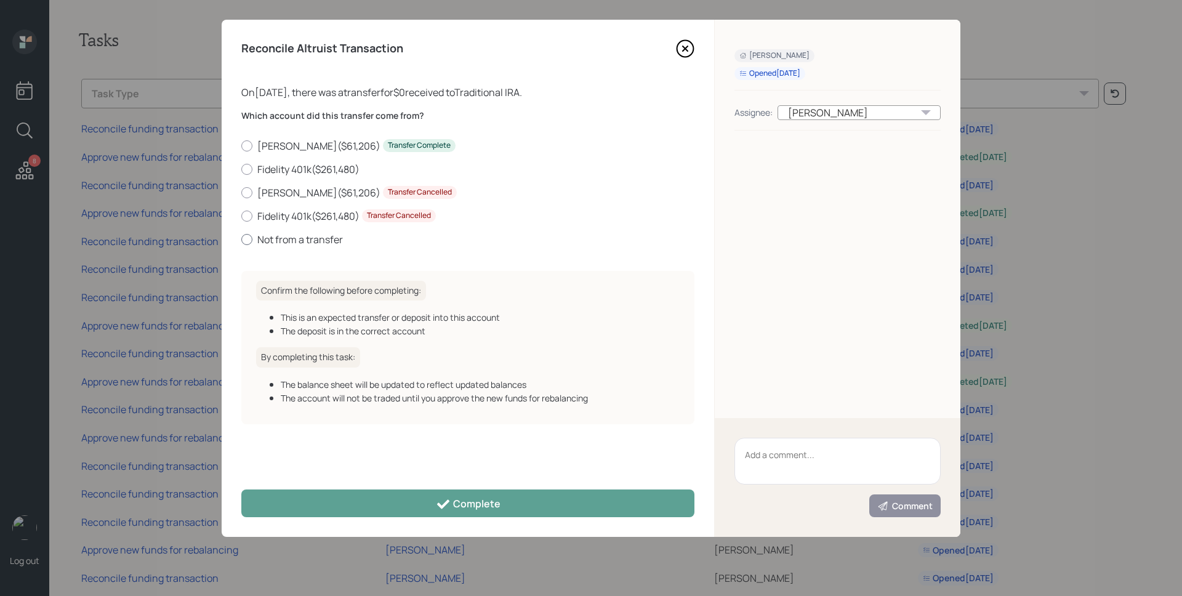
click at [278, 243] on label "Not from a transfer" at bounding box center [467, 240] width 453 height 14
click at [241, 239] on input "Not from a transfer" at bounding box center [241, 239] width 1 height 1
radio input "true"
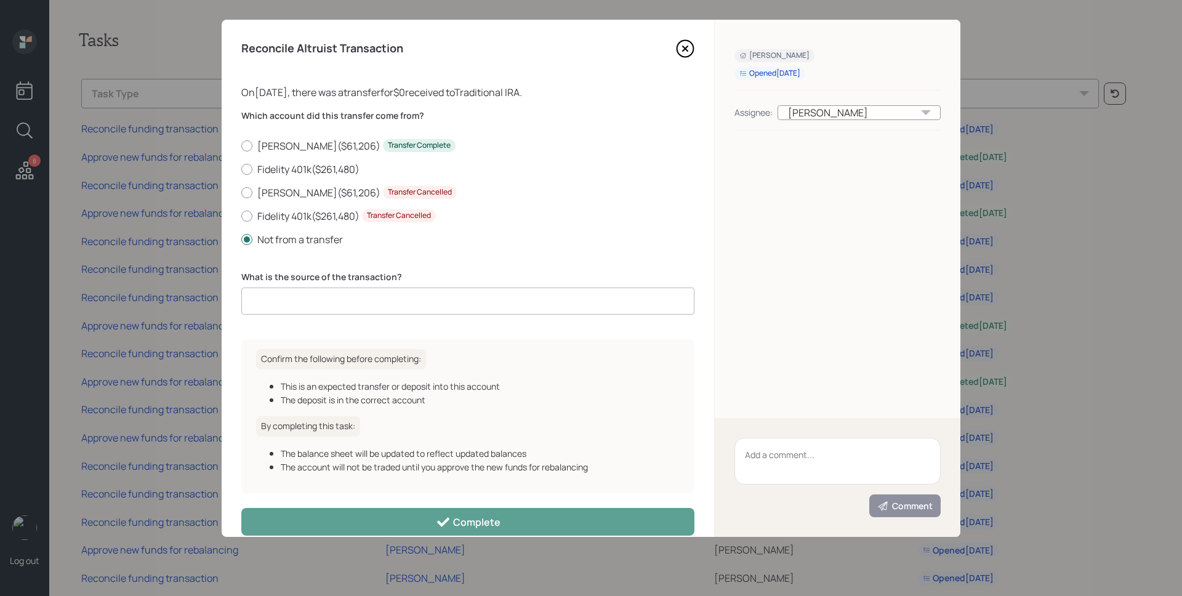
click at [301, 296] on input at bounding box center [467, 301] width 453 height 27
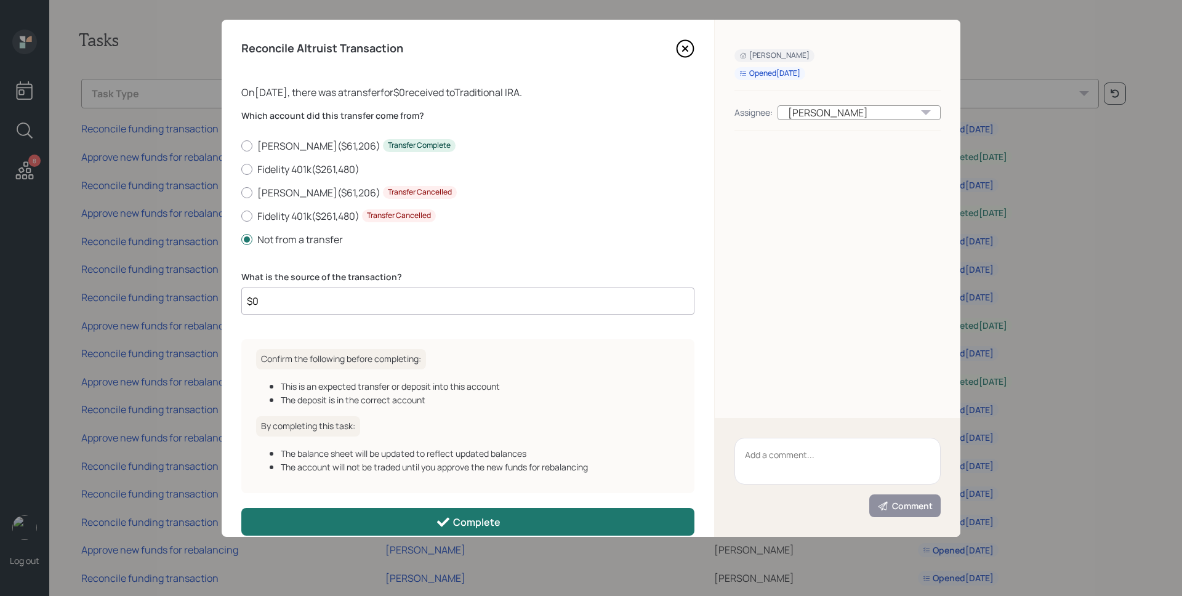
type input "$0"
click at [431, 510] on button "Complete" at bounding box center [467, 522] width 453 height 28
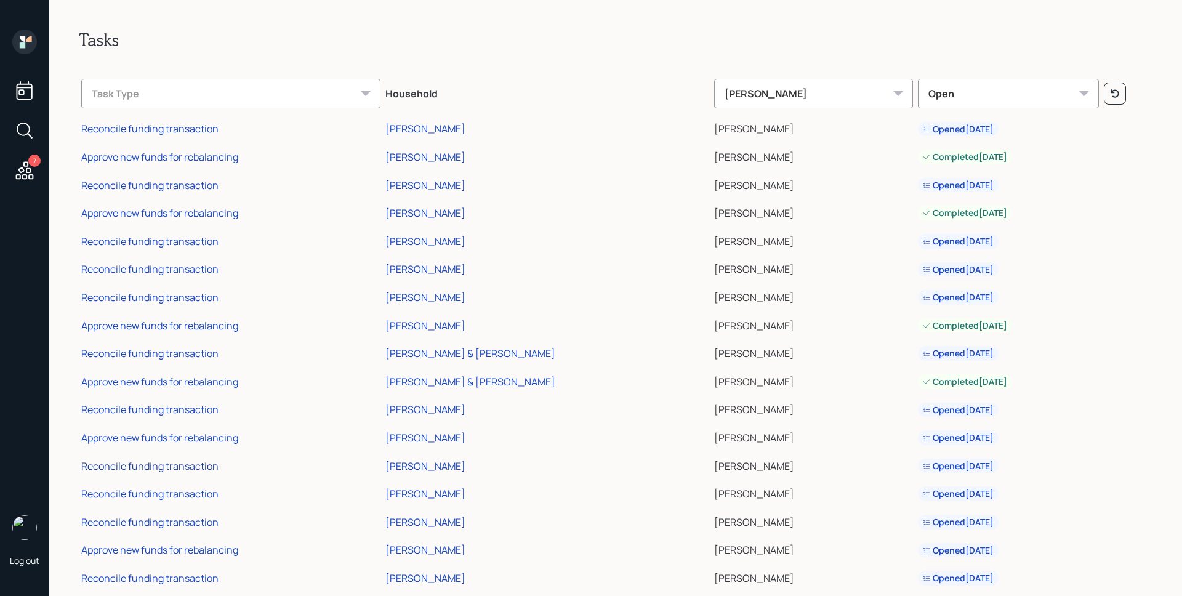
click at [172, 462] on div "Reconcile funding transaction" at bounding box center [149, 466] width 137 height 14
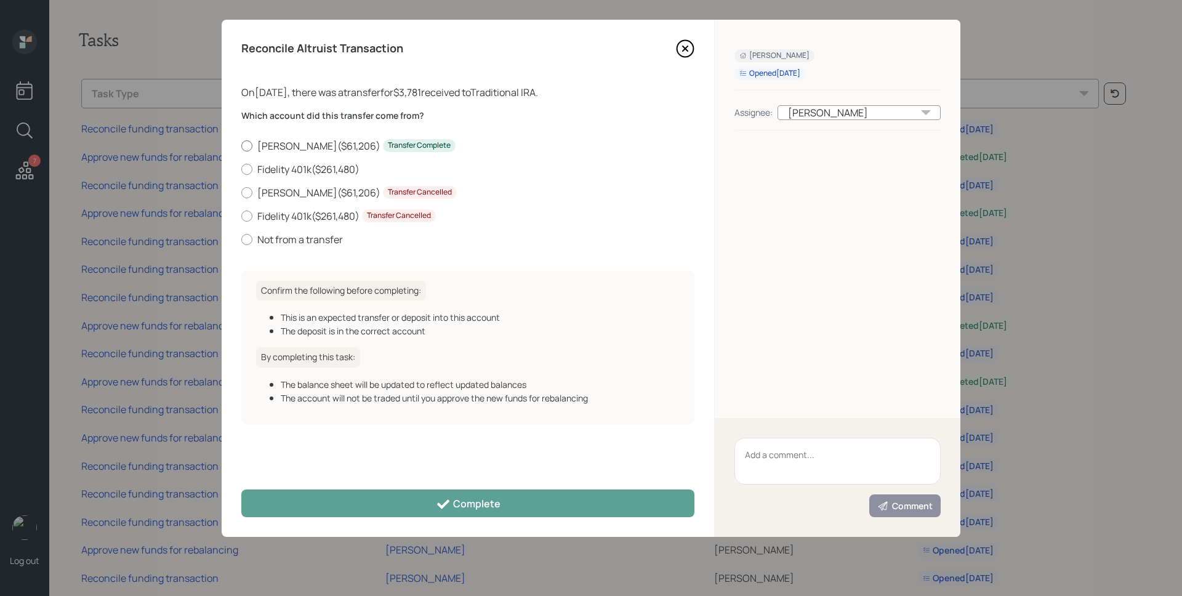
click at [336, 142] on label "Schwab IRA ( $61,206 ) Transfer Complete" at bounding box center [467, 146] width 453 height 14
click at [241, 145] on input "Schwab IRA ( $61,206 ) Transfer Complete" at bounding box center [241, 145] width 1 height 1
radio input "true"
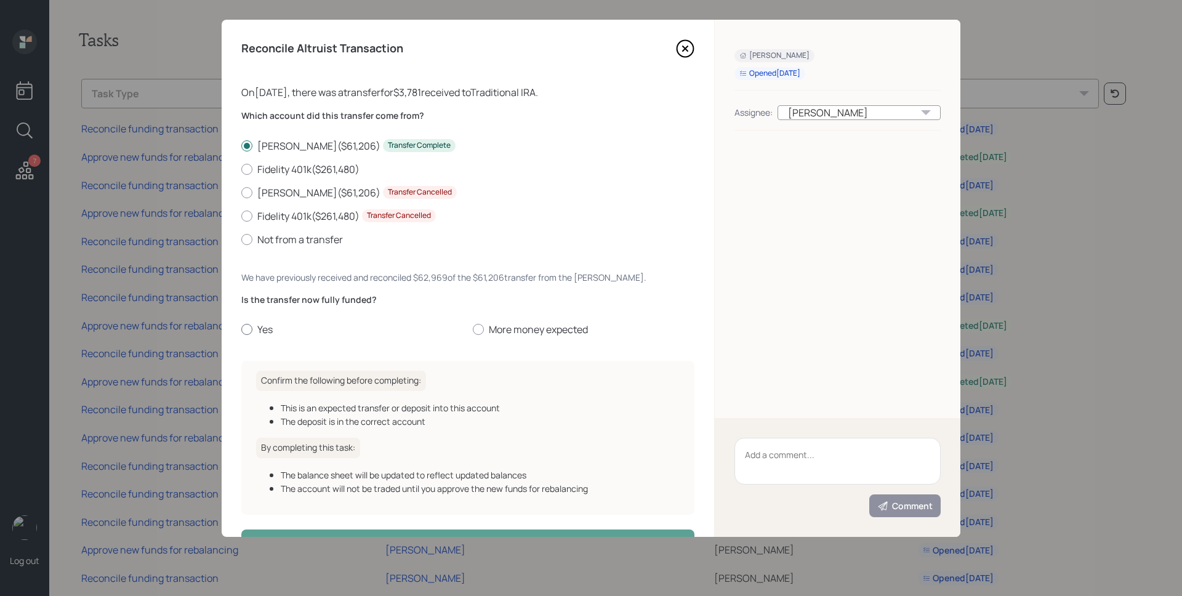
click at [275, 323] on label "Yes" at bounding box center [352, 330] width 222 height 14
click at [241, 329] on input "Yes" at bounding box center [241, 329] width 1 height 1
radio input "true"
click at [683, 47] on icon at bounding box center [685, 48] width 5 height 5
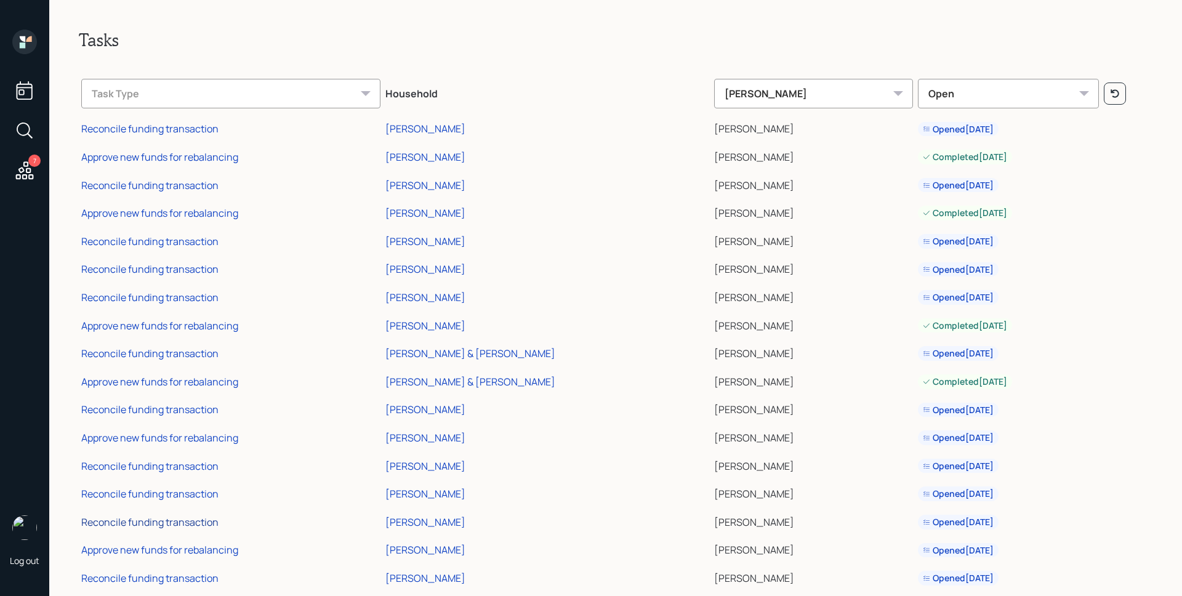
click at [177, 517] on div "Reconcile funding transaction" at bounding box center [149, 522] width 137 height 14
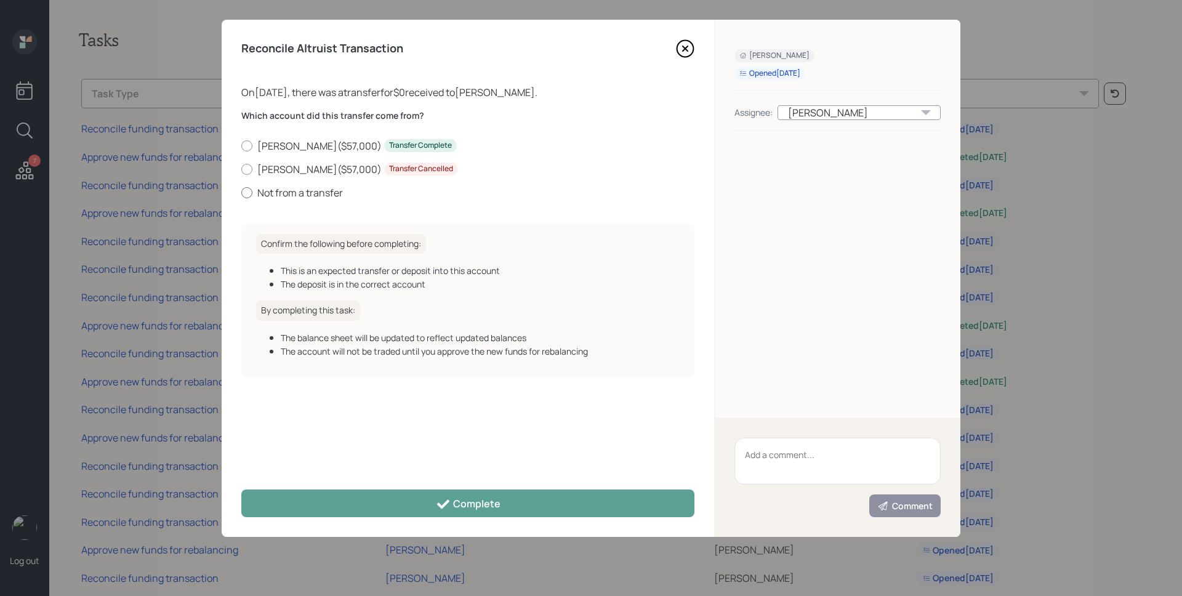
click at [301, 197] on label "Not from a transfer" at bounding box center [467, 193] width 453 height 14
click at [241, 193] on input "Not from a transfer" at bounding box center [241, 192] width 1 height 1
radio input "true"
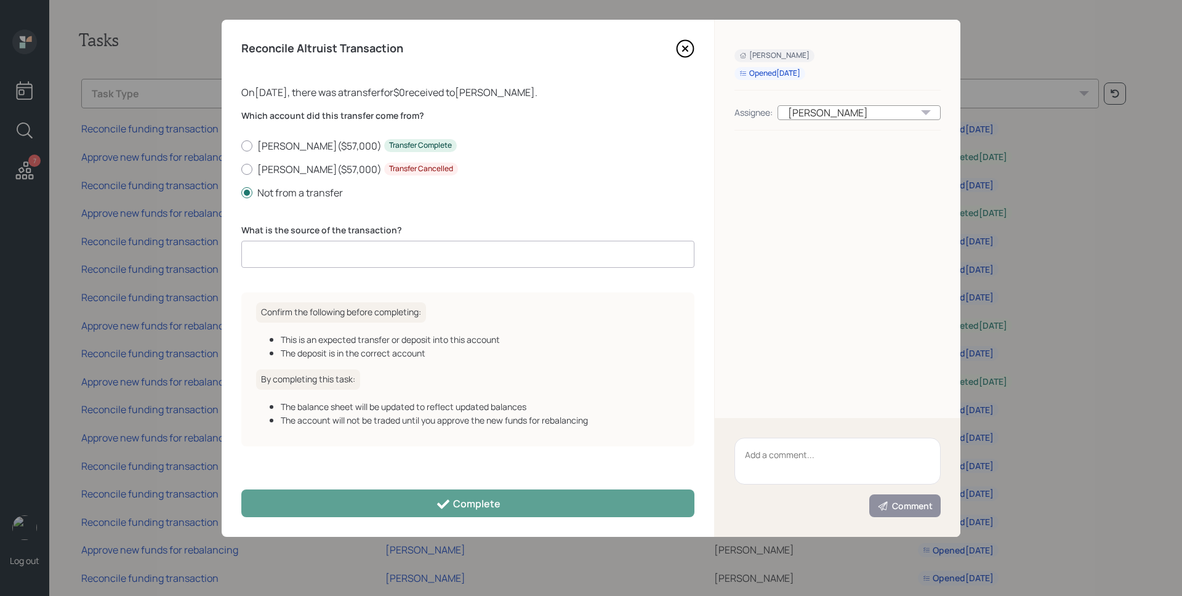
click at [304, 246] on input at bounding box center [467, 254] width 453 height 27
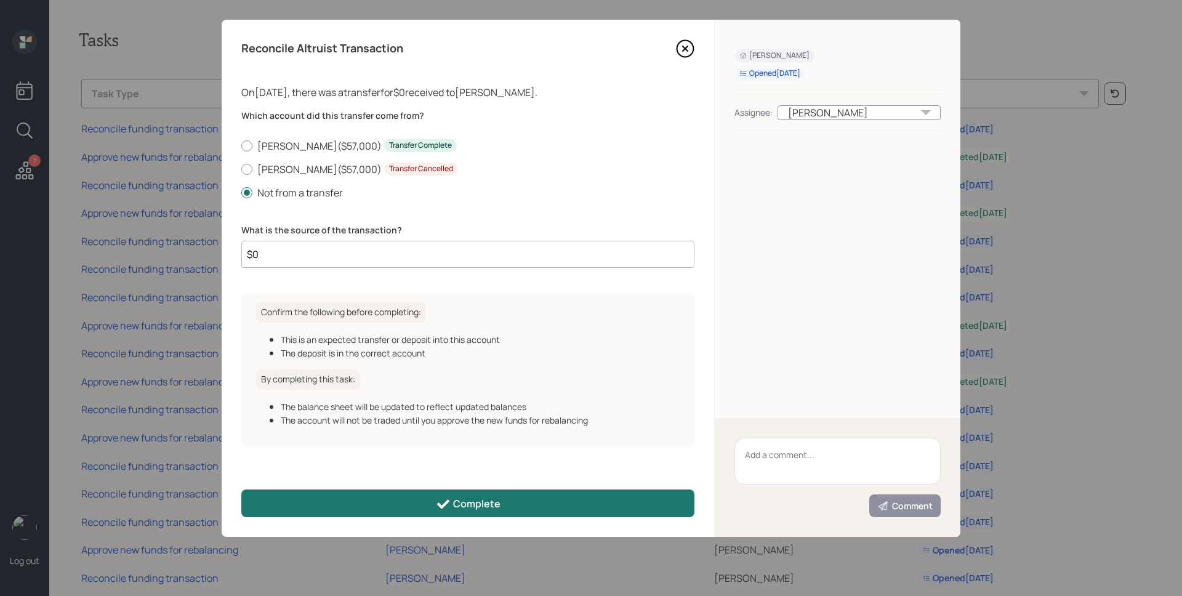
type input "$0"
click at [391, 494] on button "Complete" at bounding box center [467, 503] width 453 height 28
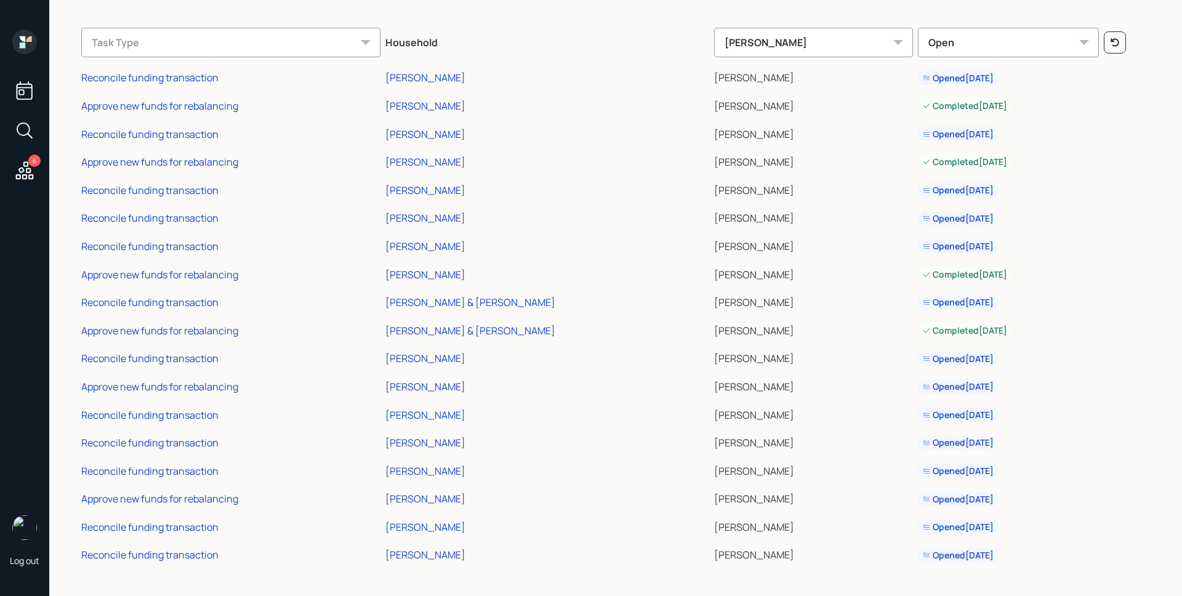
scroll to position [52, 0]
click at [177, 526] on div "Reconcile funding transaction" at bounding box center [149, 527] width 137 height 14
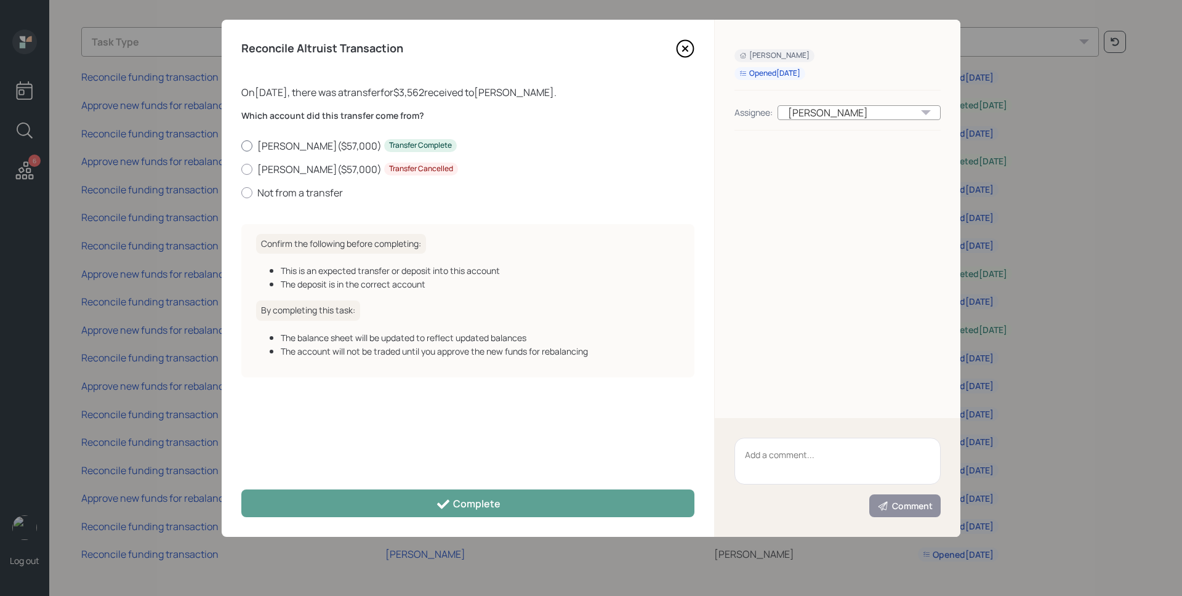
click at [275, 144] on label "Roth IRA ( $57,000 ) Transfer Complete" at bounding box center [467, 146] width 453 height 14
click at [241, 145] on input "Roth IRA ( $57,000 ) Transfer Complete" at bounding box center [241, 145] width 1 height 1
radio input "true"
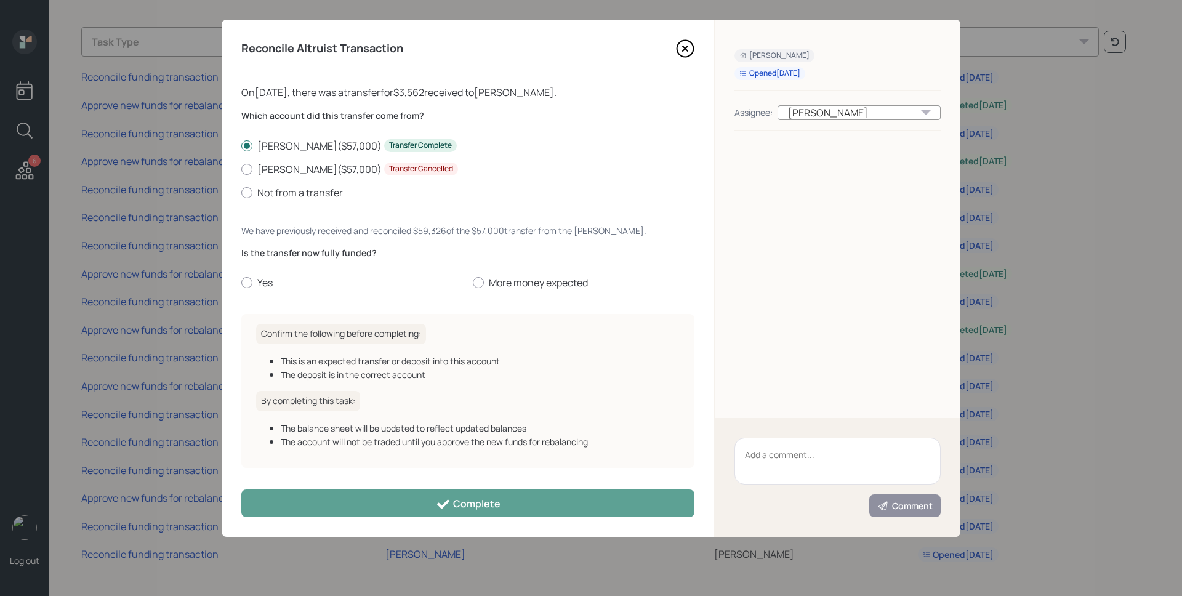
click at [268, 280] on label "Yes" at bounding box center [352, 283] width 222 height 14
click at [241, 283] on input "Yes" at bounding box center [241, 283] width 1 height 1
radio input "true"
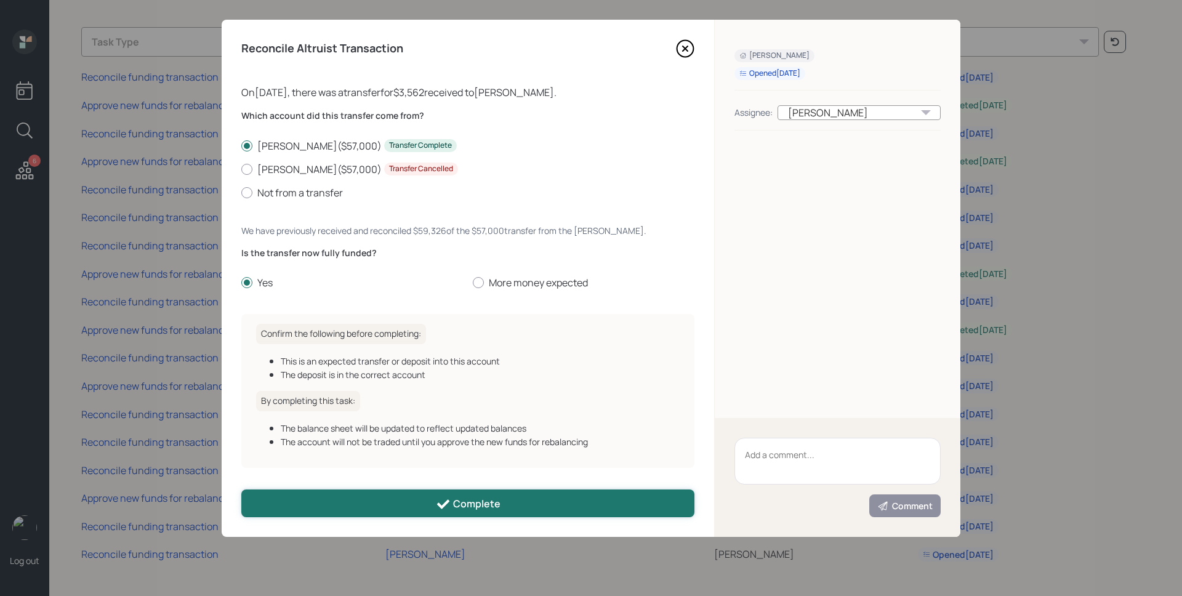
click at [372, 497] on button "Complete" at bounding box center [467, 503] width 453 height 28
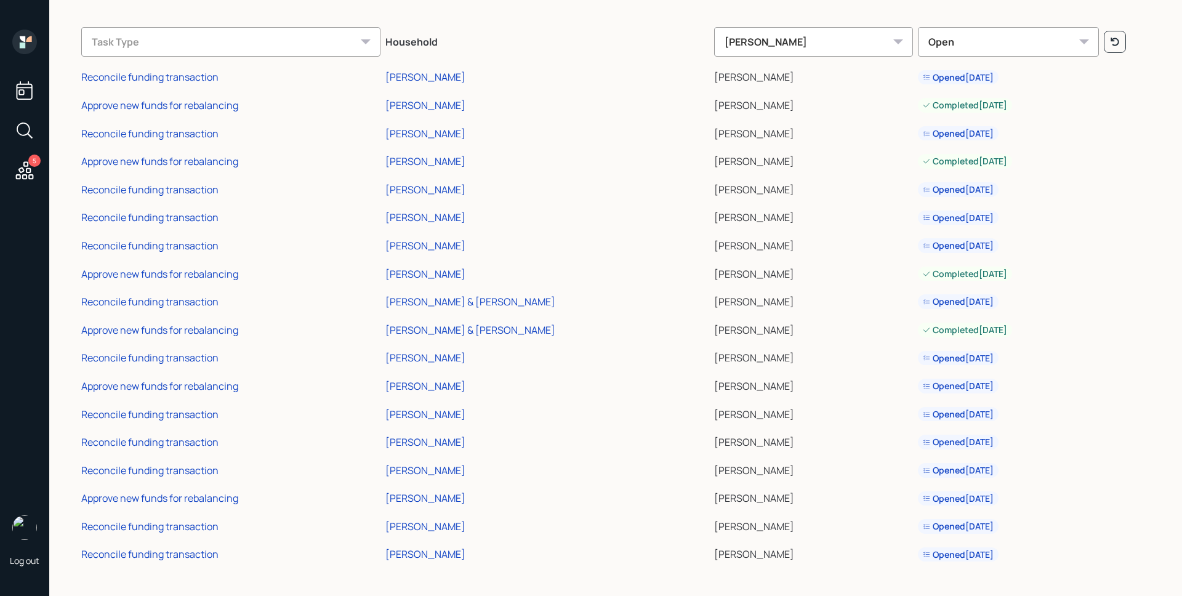
click at [170, 561] on td "Reconcile funding transaction" at bounding box center [231, 553] width 304 height 28
click at [172, 557] on div "Reconcile funding transaction" at bounding box center [149, 554] width 137 height 14
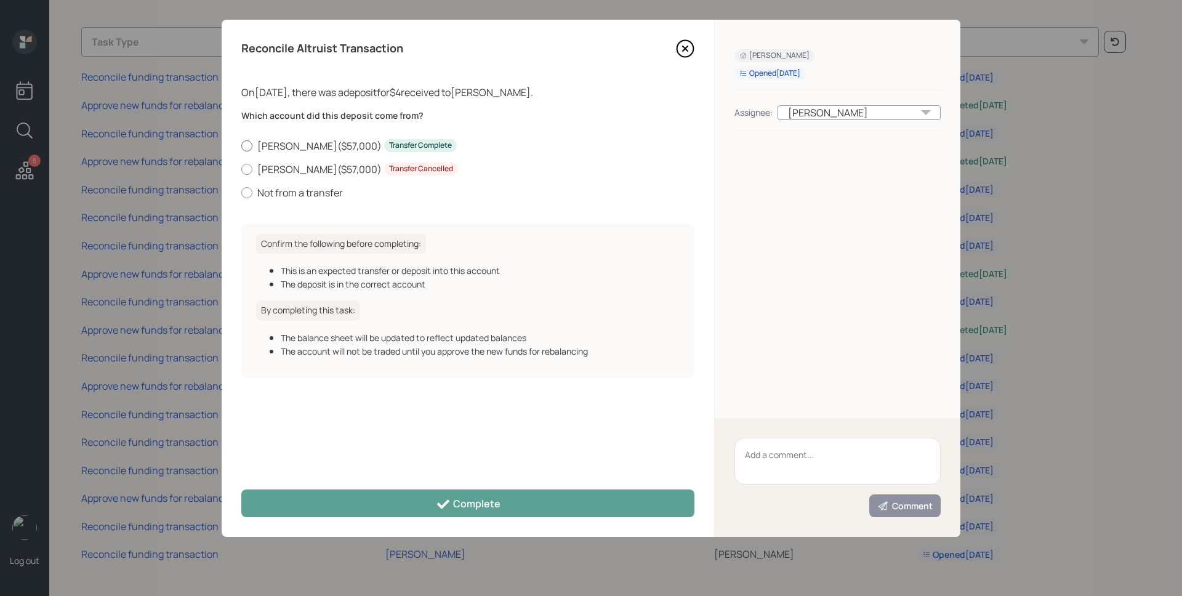
click at [297, 148] on label "Roth IRA ( $57,000 ) Transfer Complete" at bounding box center [467, 146] width 453 height 14
click at [241, 146] on input "Roth IRA ( $57,000 ) Transfer Complete" at bounding box center [241, 145] width 1 height 1
radio input "true"
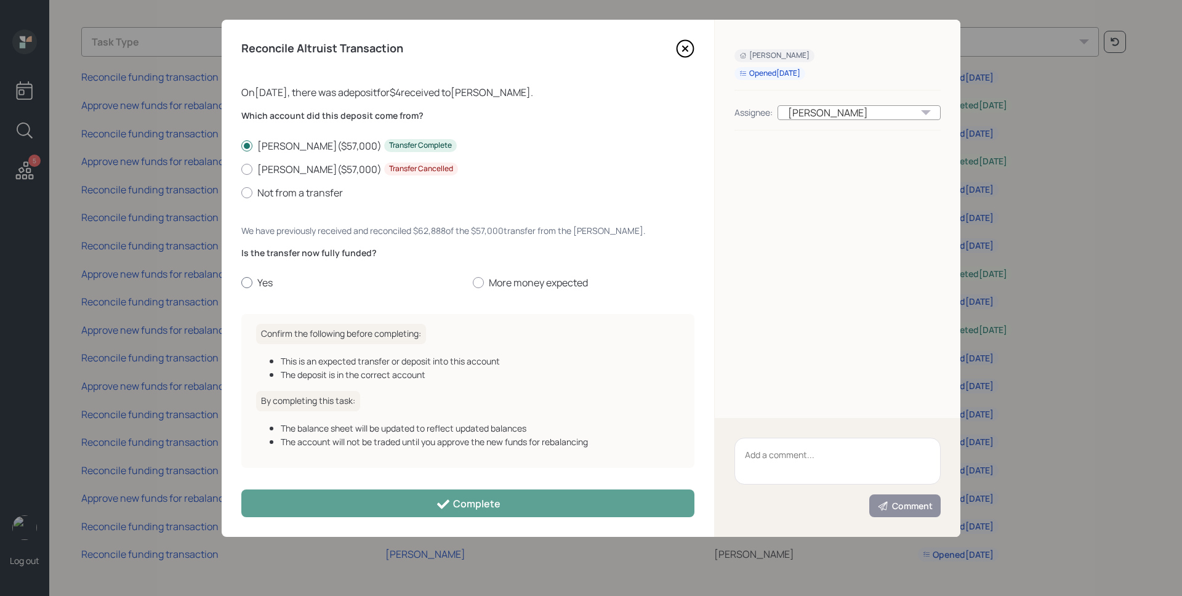
click at [261, 287] on label "Yes" at bounding box center [352, 283] width 222 height 14
click at [241, 283] on input "Yes" at bounding box center [241, 283] width 1 height 1
radio input "true"
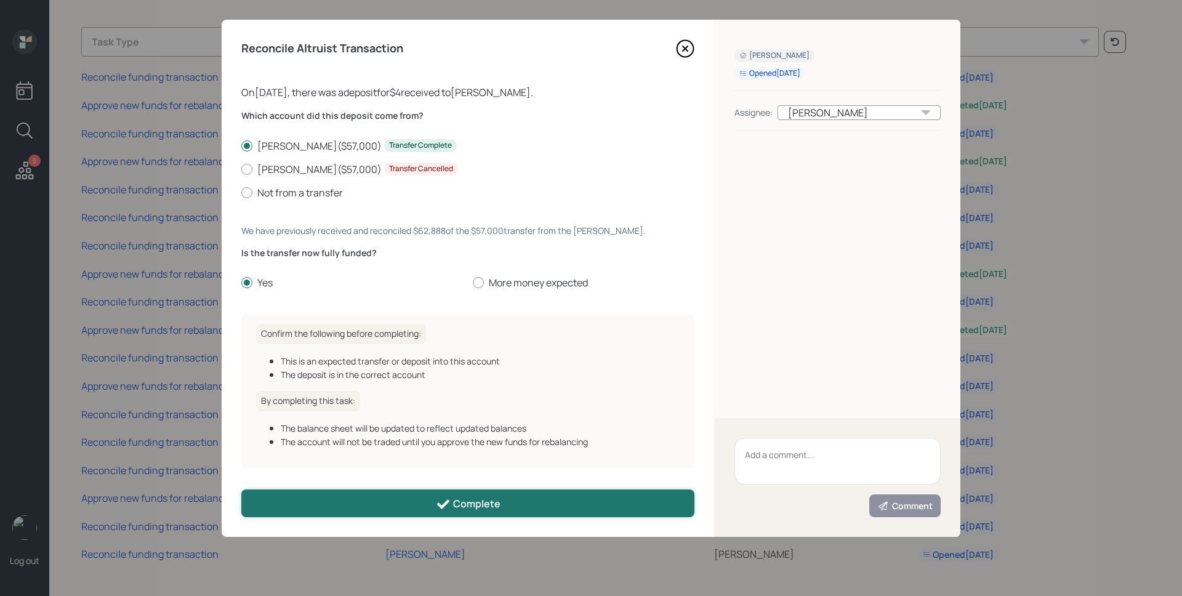
click at [382, 498] on button "Complete" at bounding box center [467, 503] width 453 height 28
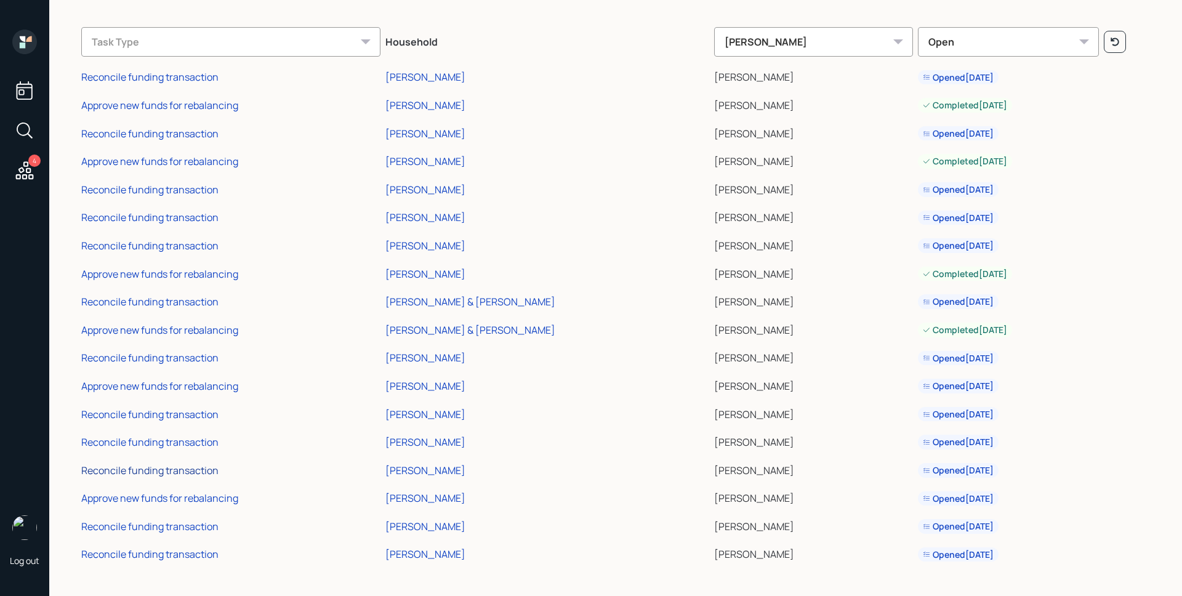
click at [171, 473] on div "Reconcile funding transaction" at bounding box center [149, 471] width 137 height 14
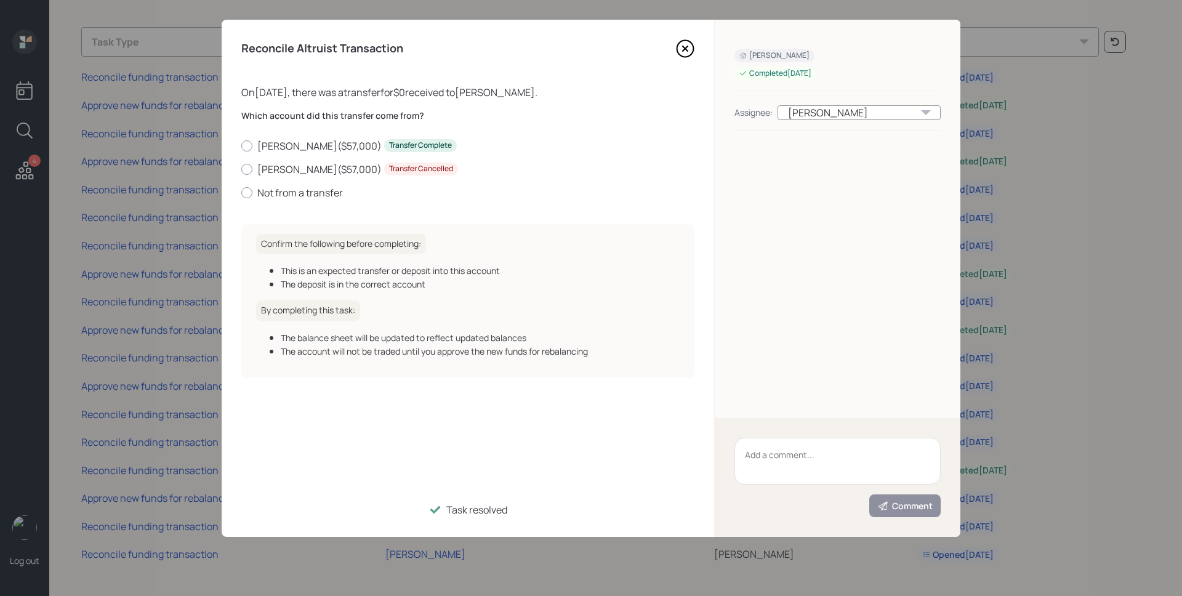
click at [688, 47] on icon at bounding box center [685, 48] width 18 height 18
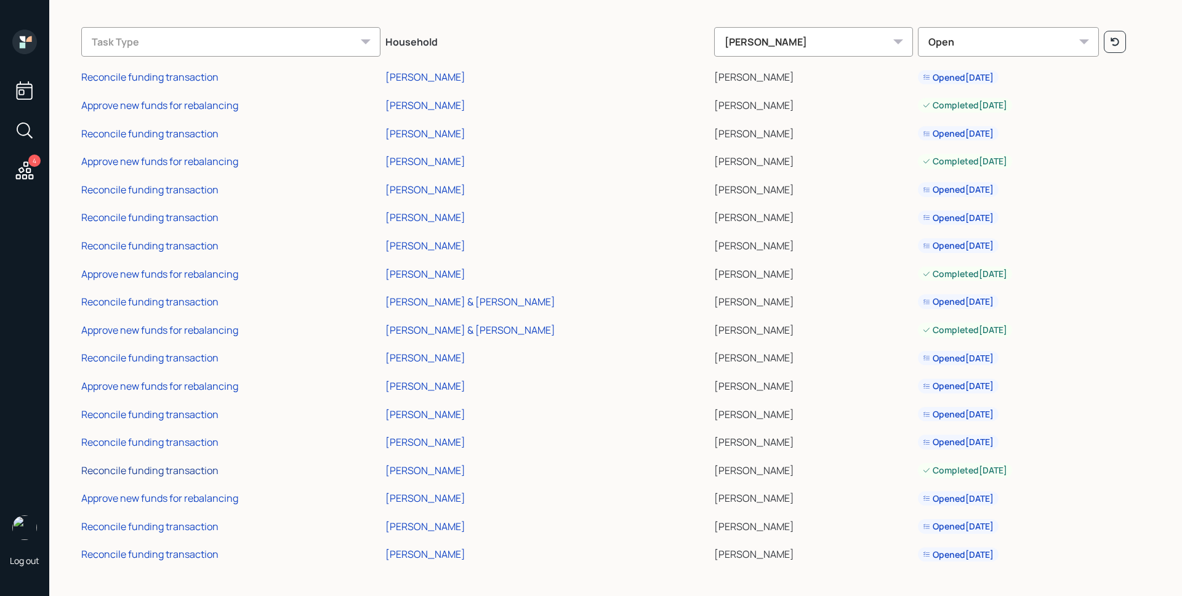
click at [178, 467] on div "Reconcile funding transaction" at bounding box center [149, 471] width 137 height 14
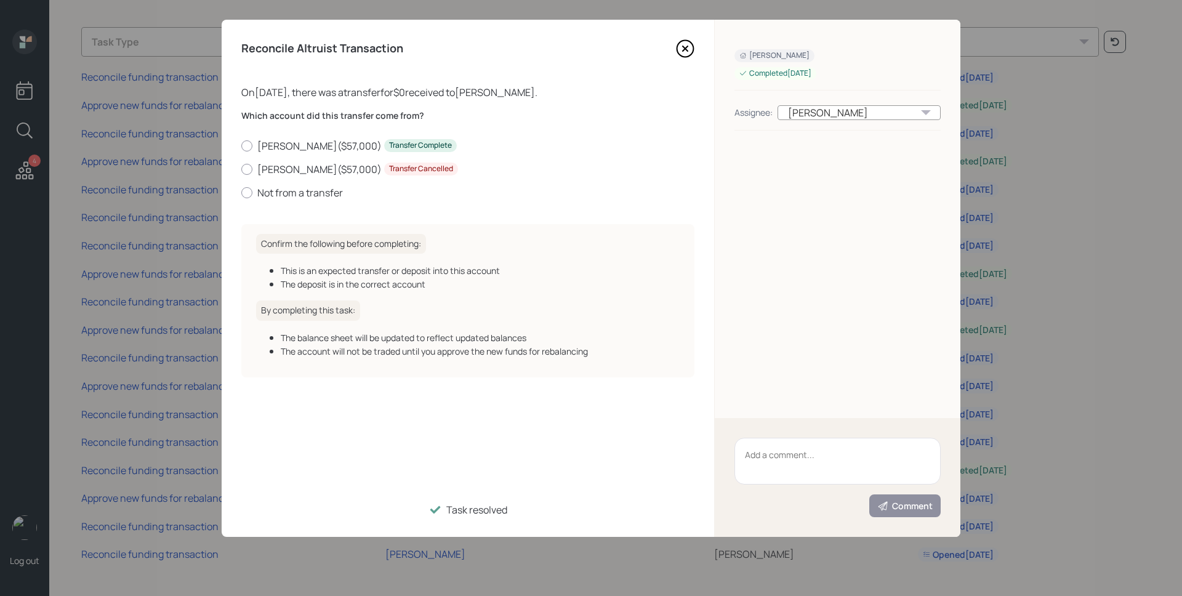
click at [684, 53] on icon at bounding box center [685, 48] width 18 height 18
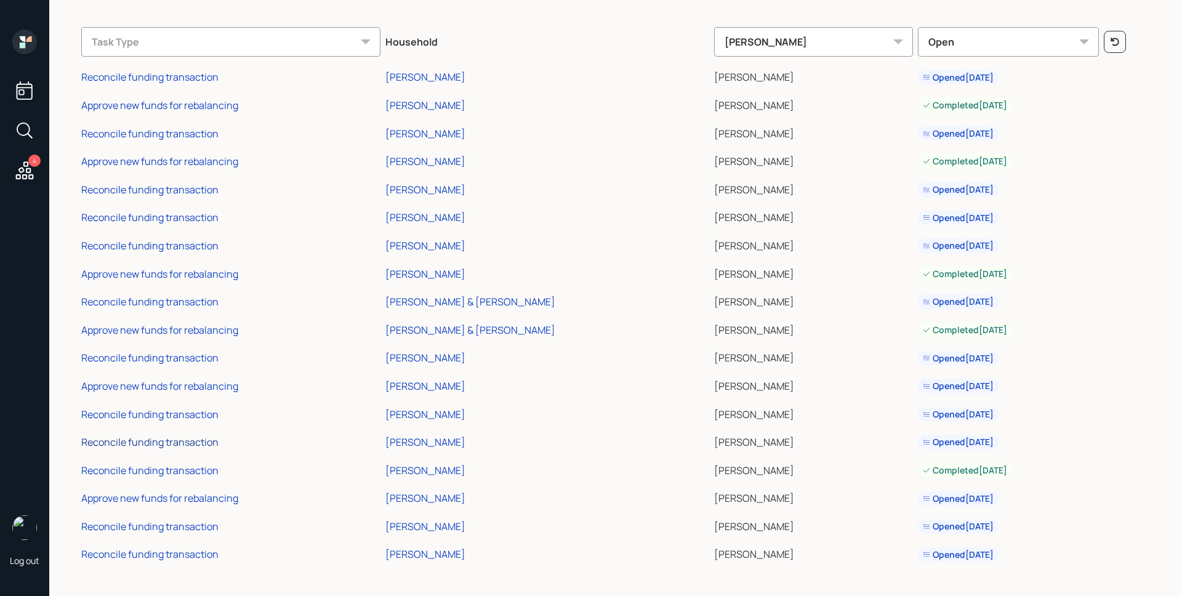
click at [169, 444] on div "Reconcile funding transaction" at bounding box center [149, 442] width 137 height 14
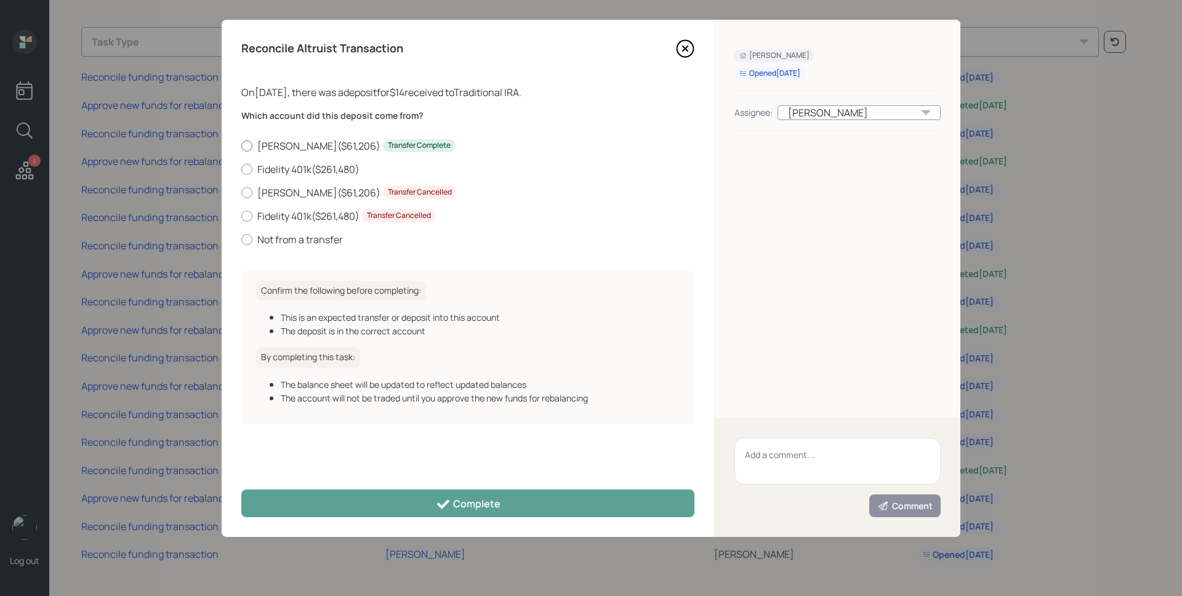
click at [275, 142] on label "Schwab IRA ( $61,206 ) Transfer Complete" at bounding box center [467, 146] width 453 height 14
click at [241, 145] on input "Schwab IRA ( $61,206 ) Transfer Complete" at bounding box center [241, 145] width 1 height 1
radio input "true"
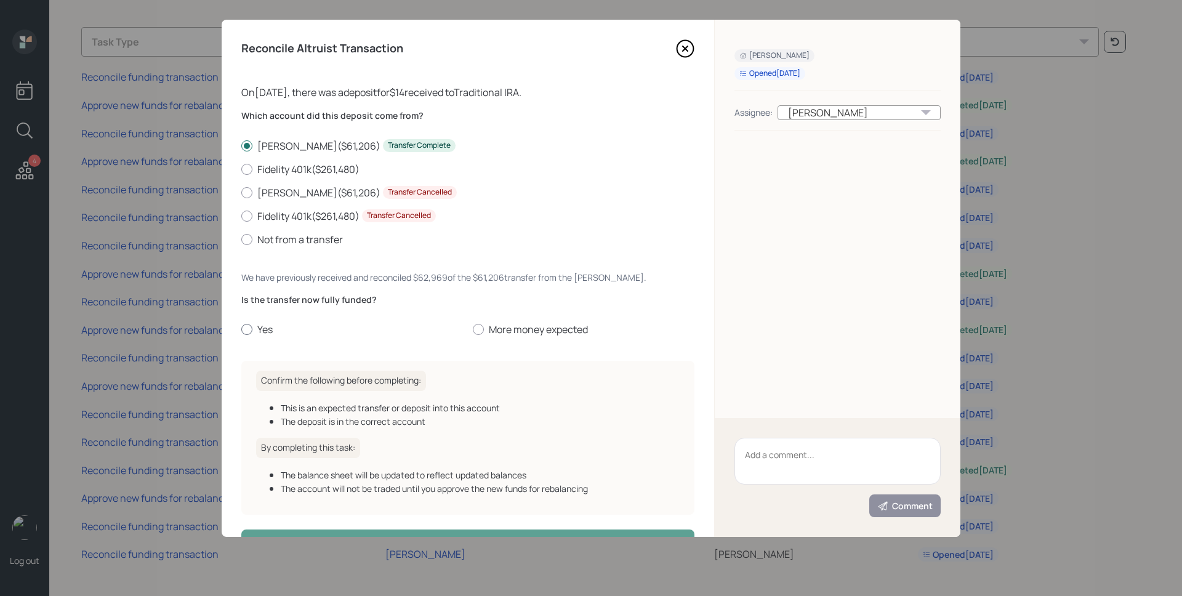
click at [252, 331] on div at bounding box center [246, 329] width 11 height 11
click at [241, 330] on input "Yes" at bounding box center [241, 329] width 1 height 1
radio input "true"
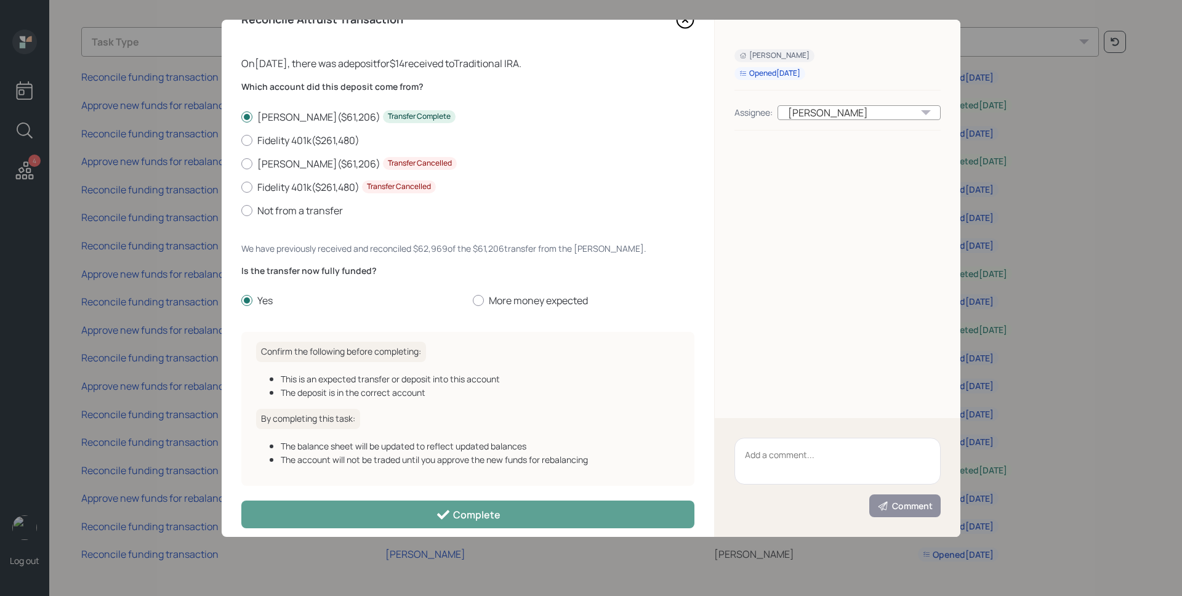
scroll to position [40, 0]
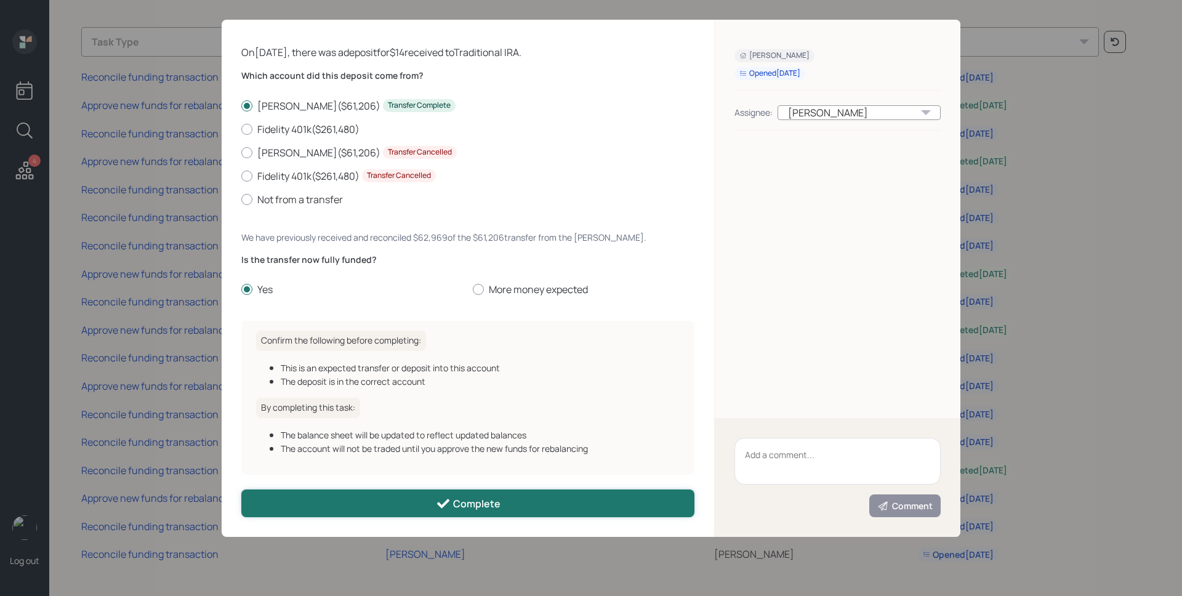
click at [398, 490] on button "Complete" at bounding box center [467, 503] width 453 height 28
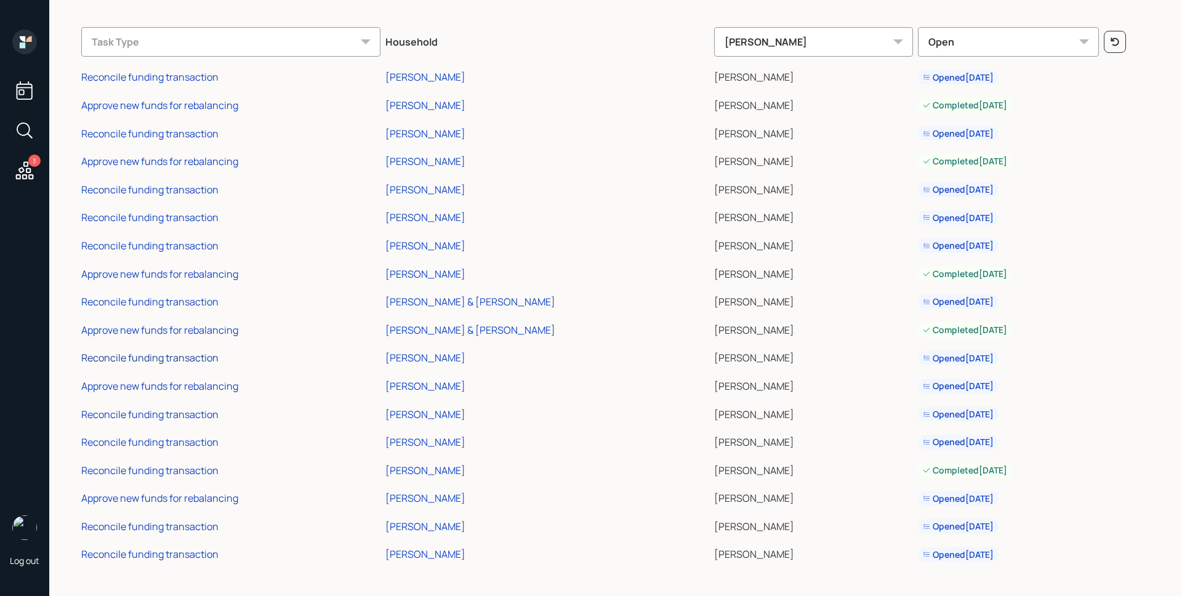
click at [177, 356] on div "Reconcile funding transaction" at bounding box center [149, 358] width 137 height 14
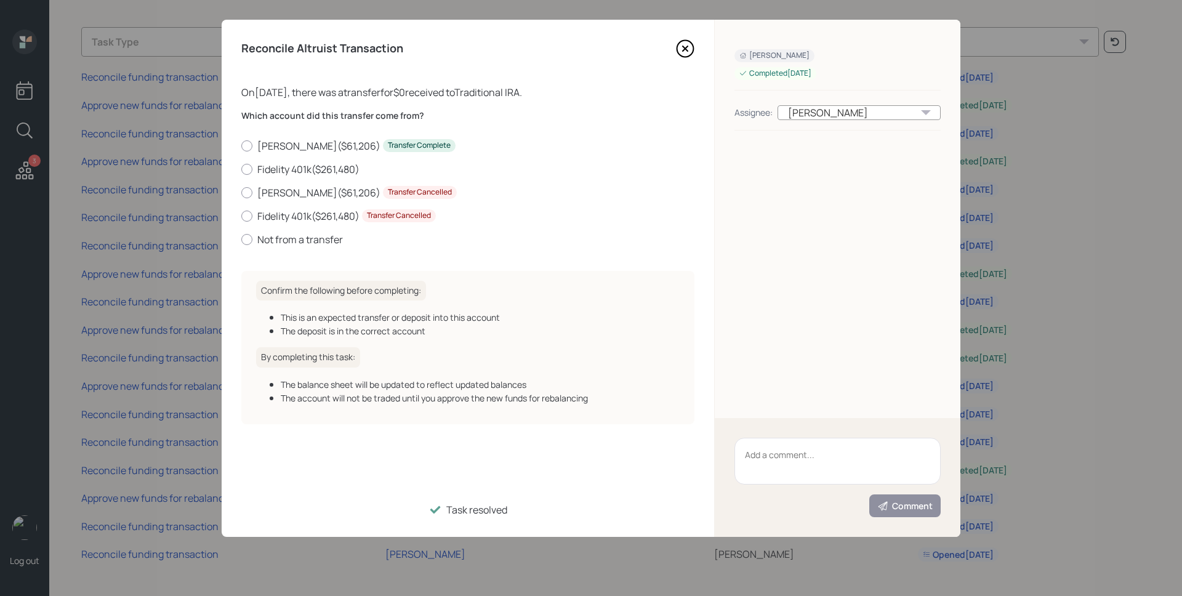
click at [683, 46] on icon at bounding box center [685, 48] width 18 height 18
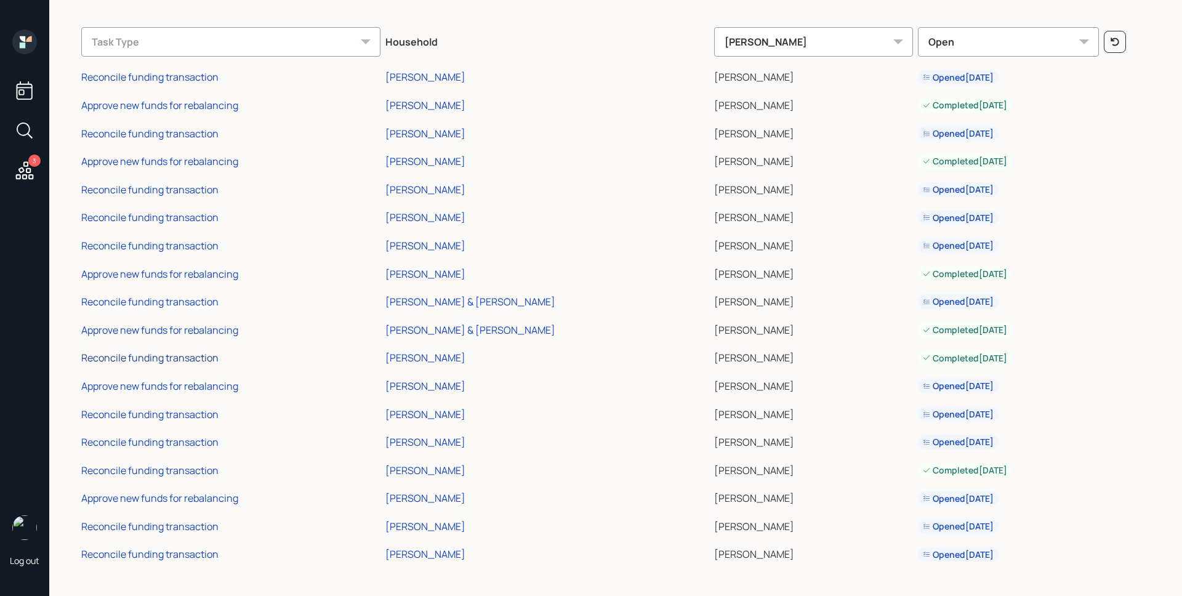
click at [181, 356] on div "Reconcile funding transaction" at bounding box center [149, 358] width 137 height 14
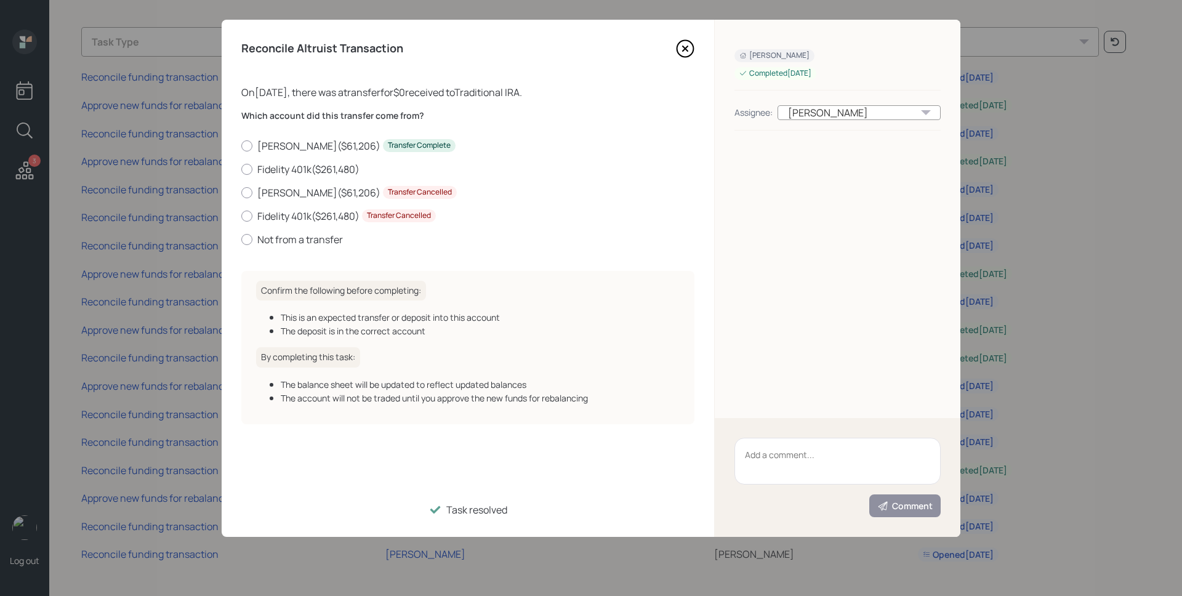
drag, startPoint x: 682, startPoint y: 47, endPoint x: 650, endPoint y: 59, distance: 33.7
click at [682, 47] on icon at bounding box center [685, 48] width 18 height 18
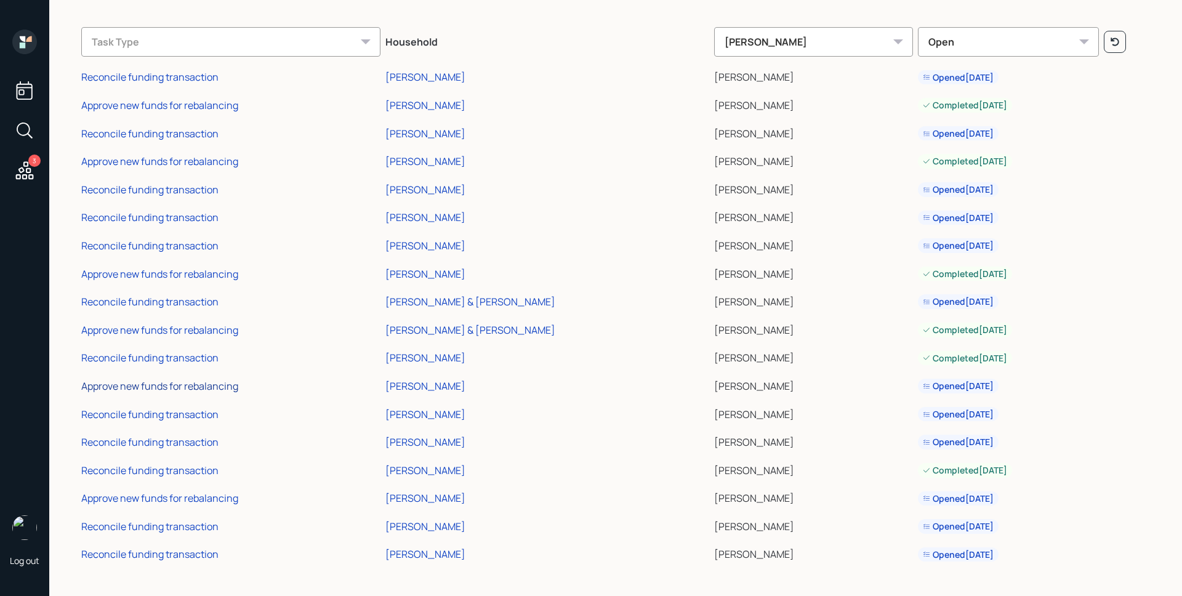
click at [195, 388] on div "Approve new funds for rebalancing" at bounding box center [159, 386] width 157 height 14
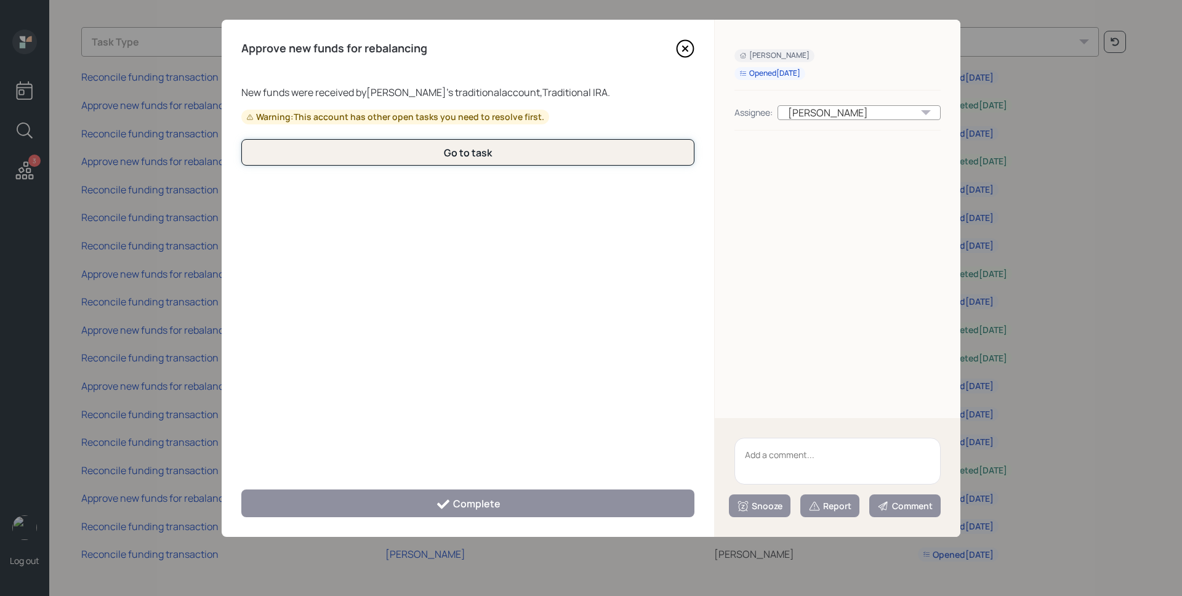
click at [537, 145] on button "Go to task" at bounding box center [467, 152] width 453 height 26
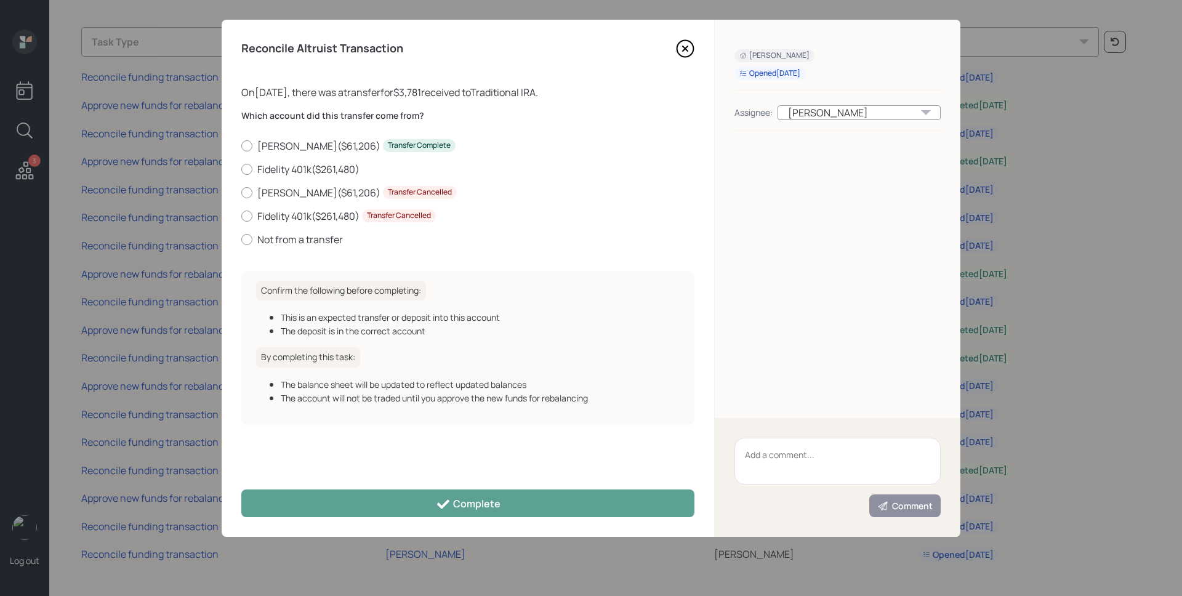
click at [278, 135] on div "Which account did this transfer come from? Schwab IRA ( $61,206 ) Transfer Comp…" at bounding box center [467, 178] width 453 height 137
click at [281, 143] on label "Schwab IRA ( $61,206 ) Transfer Complete" at bounding box center [467, 146] width 453 height 14
click at [241, 145] on input "Schwab IRA ( $61,206 ) Transfer Complete" at bounding box center [241, 145] width 1 height 1
radio input "true"
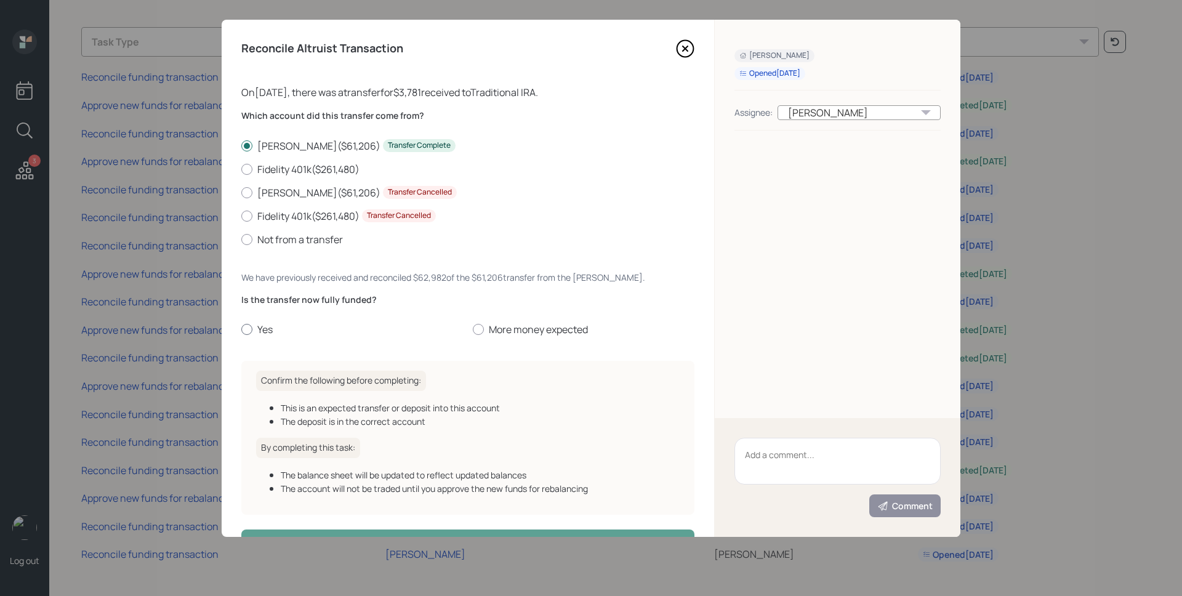
click at [270, 333] on label "Yes" at bounding box center [352, 330] width 222 height 14
click at [241, 330] on input "Yes" at bounding box center [241, 329] width 1 height 1
radio input "true"
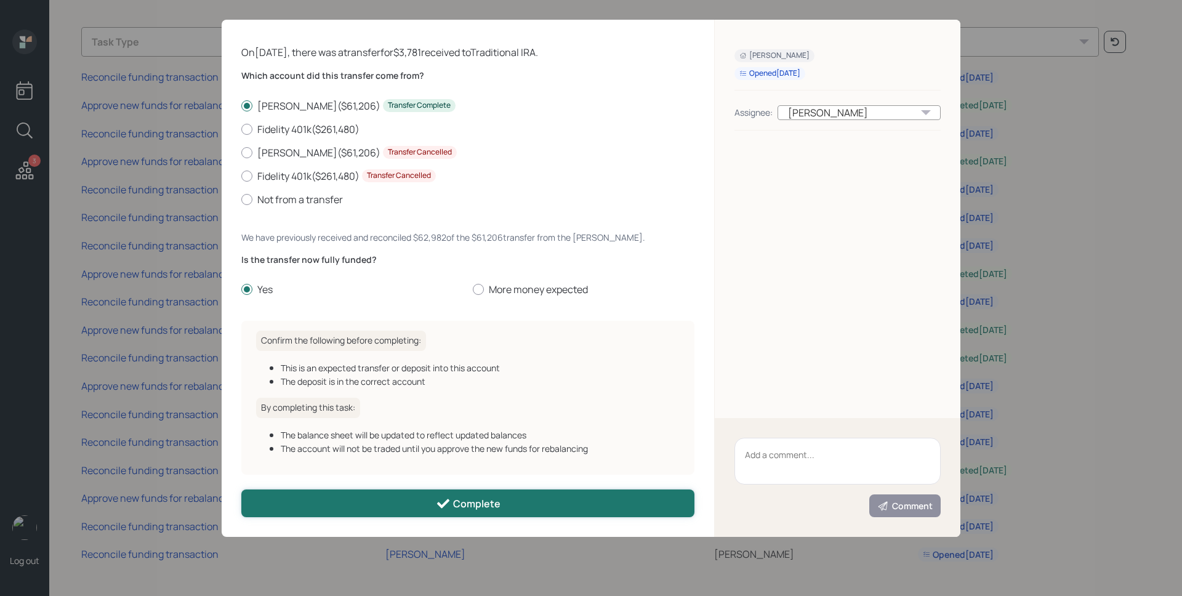
click at [459, 501] on div "Complete" at bounding box center [468, 503] width 65 height 15
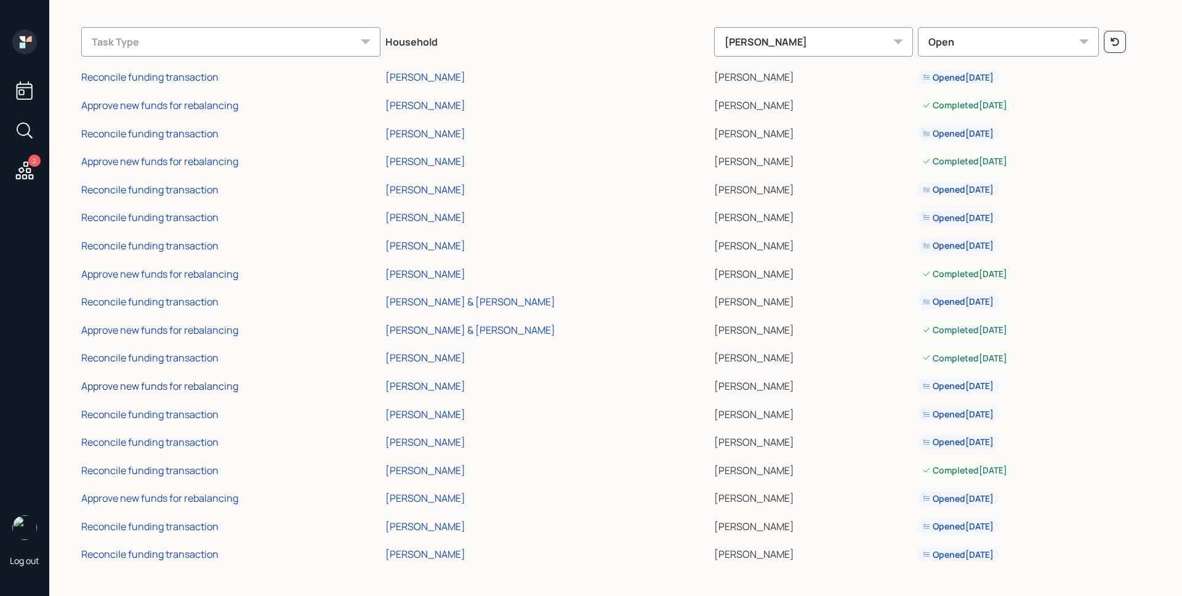
click at [147, 383] on div "Approve new funds for rebalancing" at bounding box center [159, 386] width 157 height 14
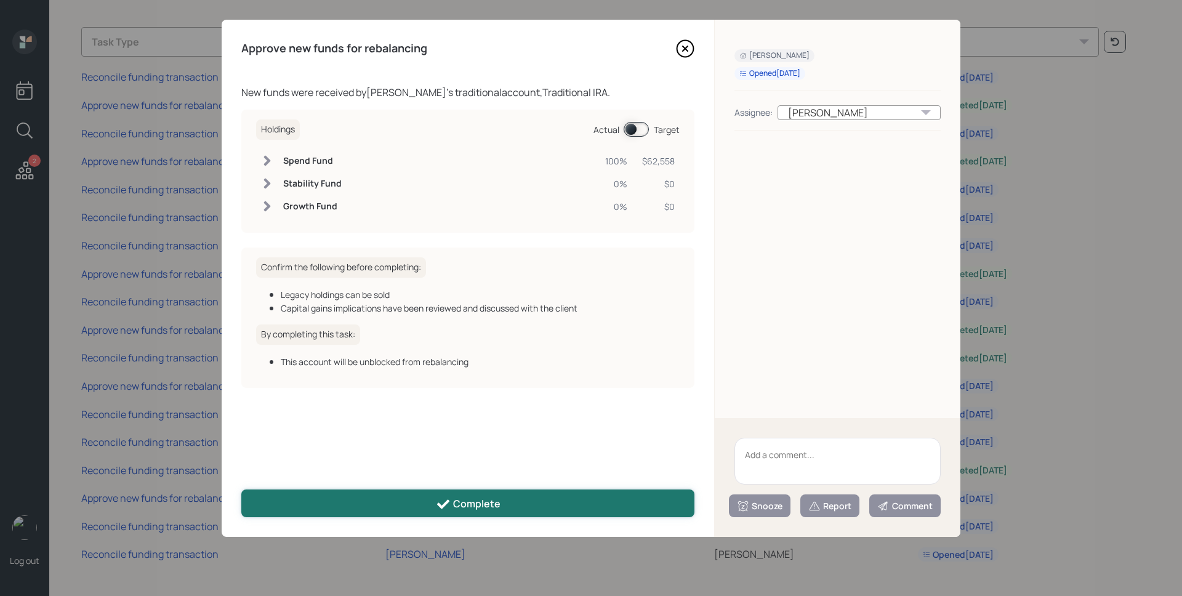
click at [468, 501] on div "Complete" at bounding box center [468, 504] width 65 height 15
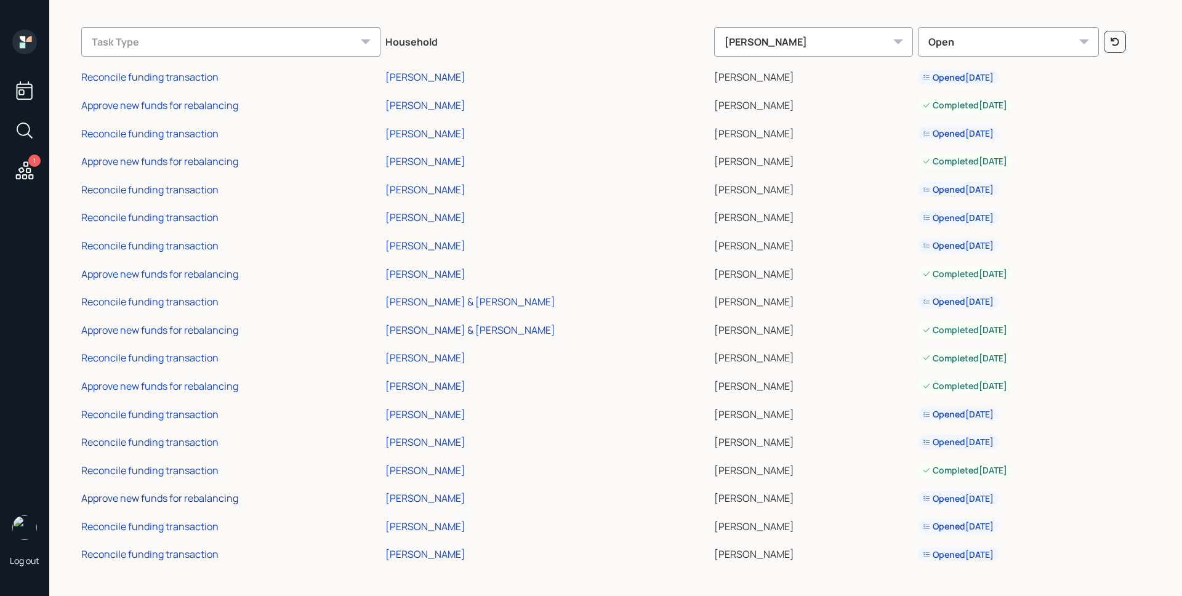
click at [166, 499] on div "Approve new funds for rebalancing" at bounding box center [159, 498] width 157 height 14
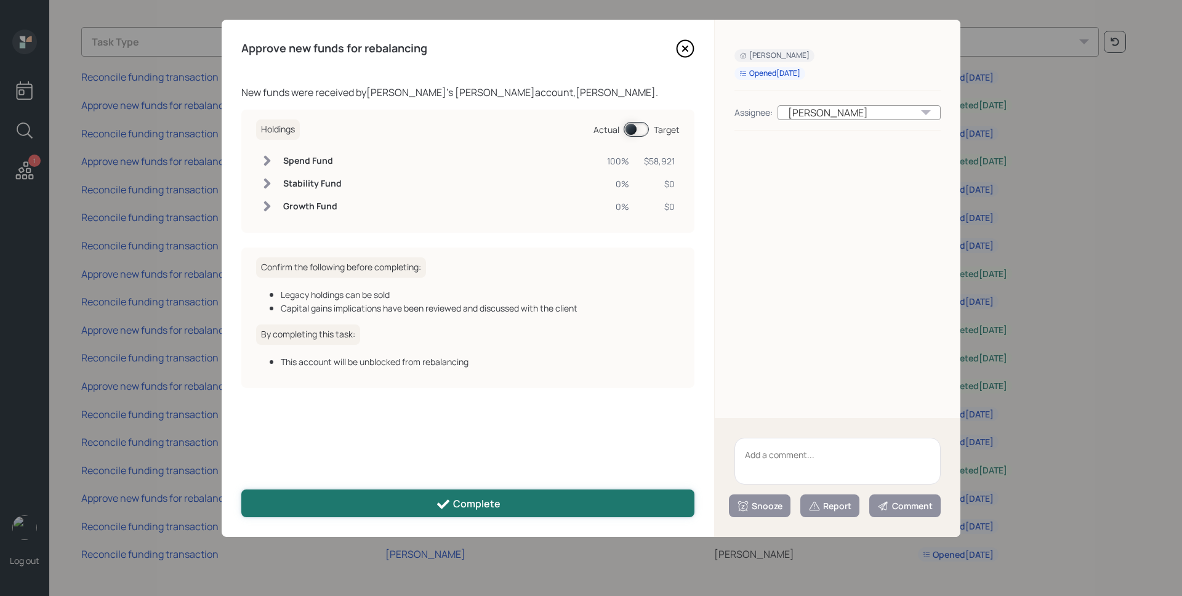
click at [433, 503] on button "Complete" at bounding box center [467, 503] width 453 height 28
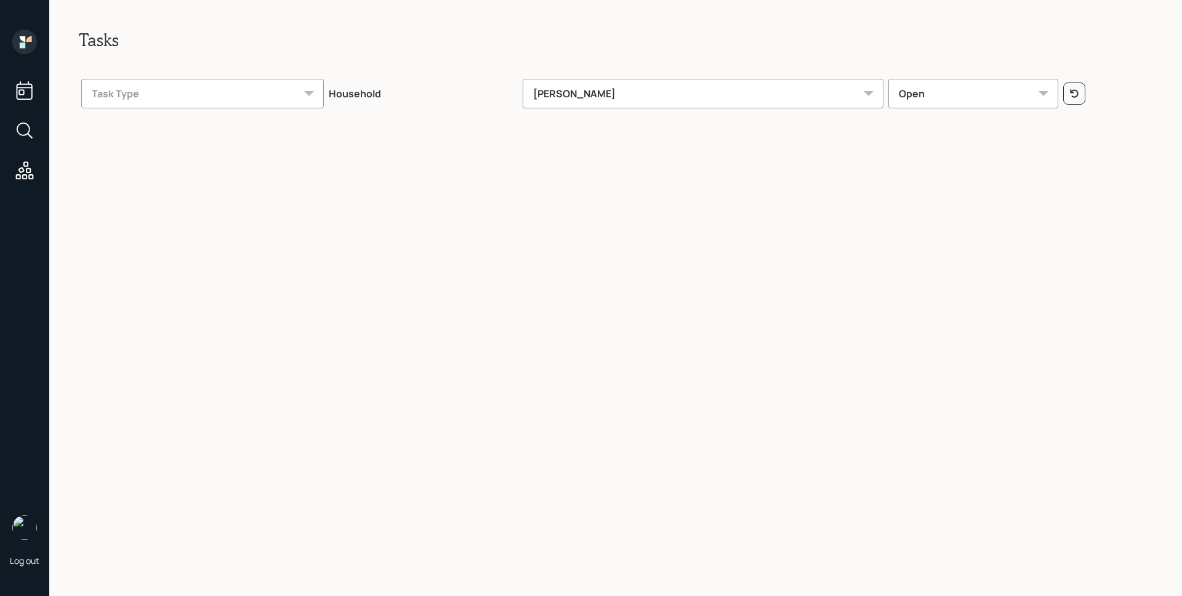
click at [22, 39] on icon at bounding box center [23, 39] width 6 height 6
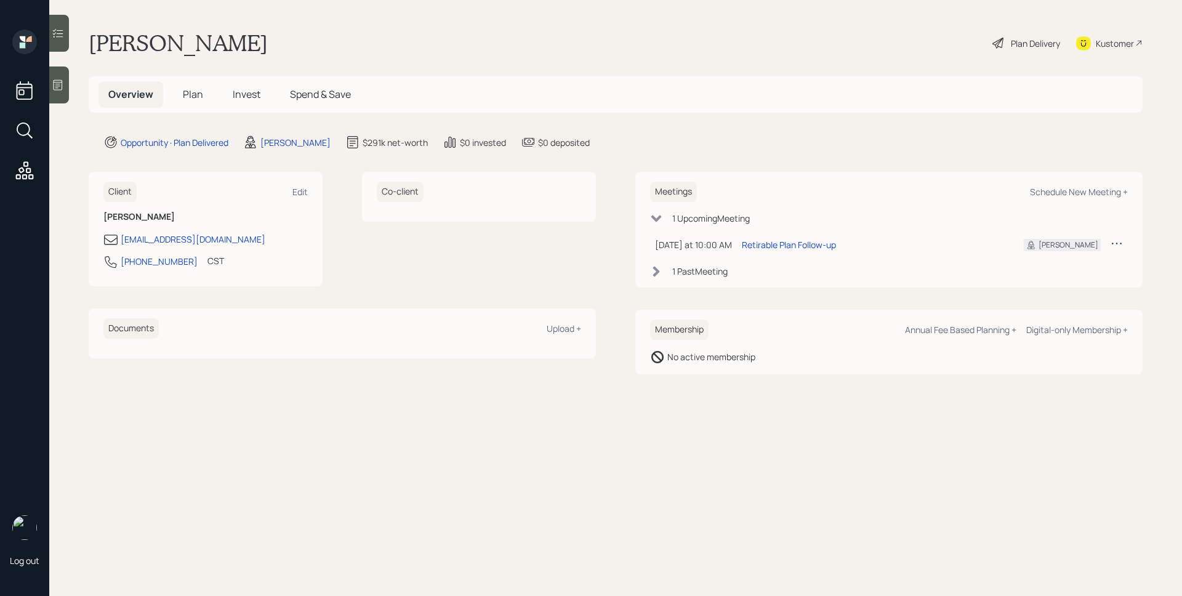
click at [68, 83] on div at bounding box center [59, 84] width 20 height 37
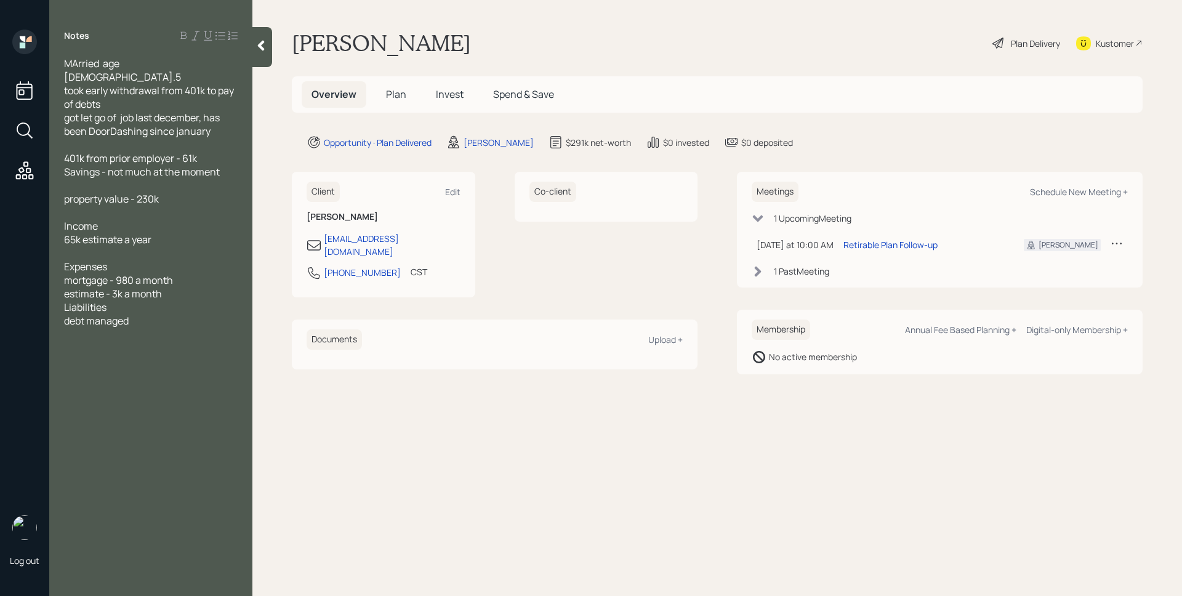
click at [401, 91] on span "Plan" at bounding box center [396, 94] width 20 height 14
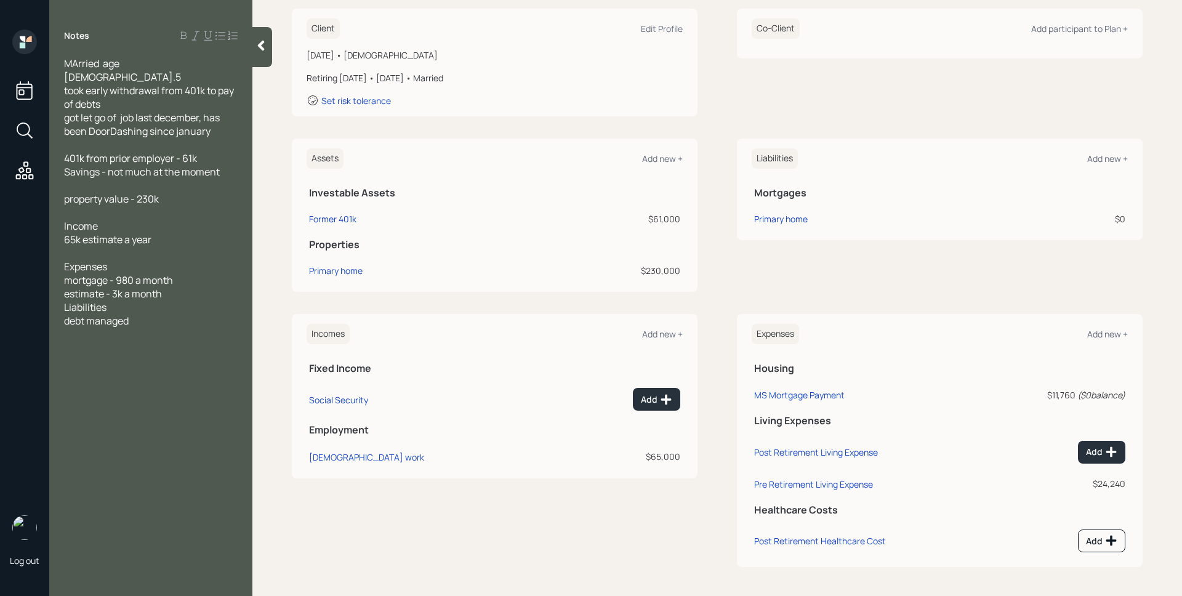
scroll to position [178, 0]
